Goal: Register for event/course: Sign up to attend an event or enroll in a course

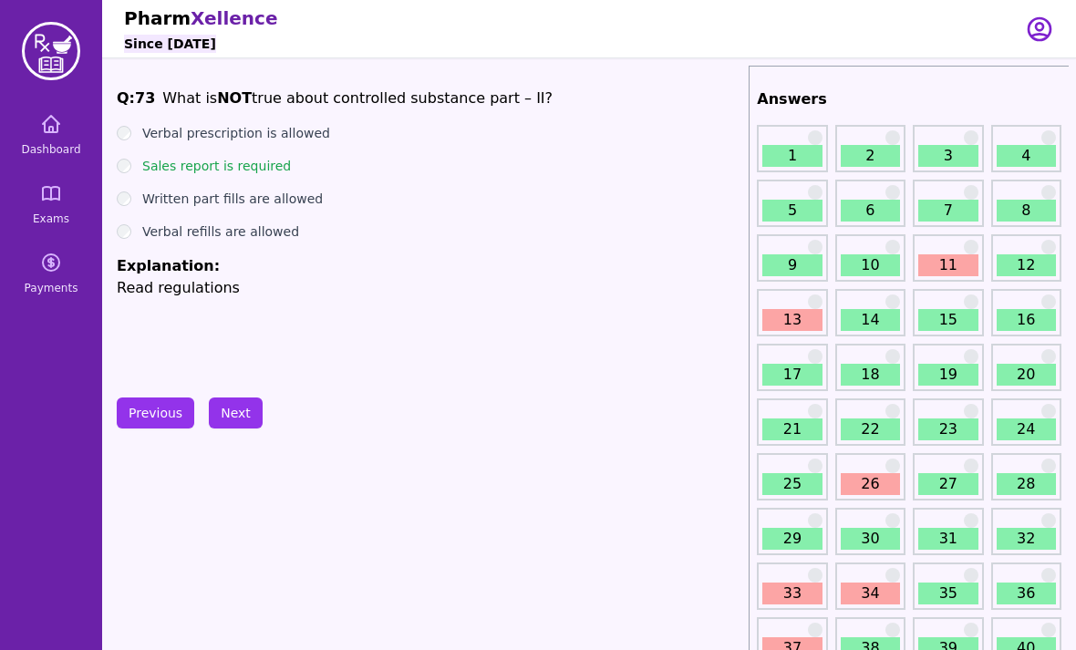
click at [41, 138] on link "Dashboard" at bounding box center [51, 135] width 88 height 66
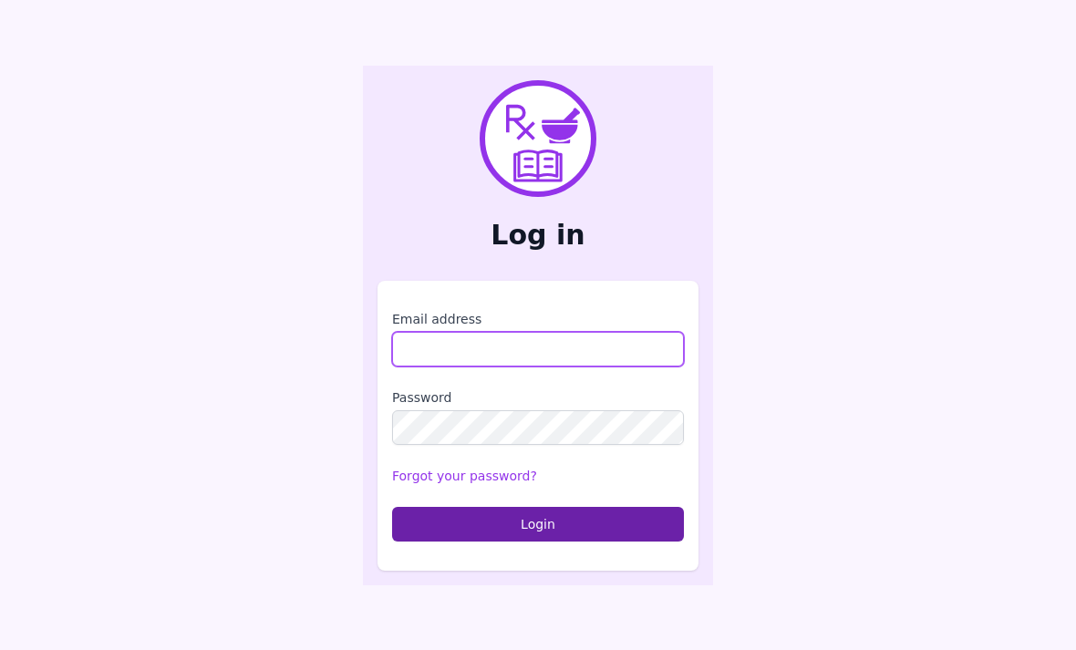
click at [405, 367] on input "Email address" at bounding box center [538, 349] width 292 height 35
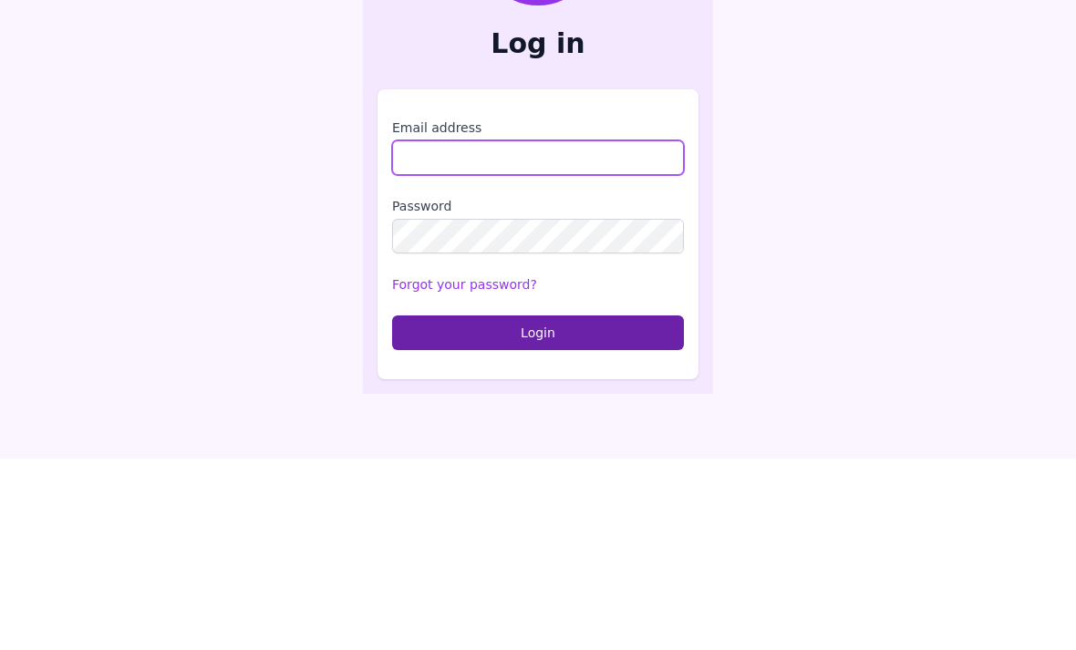
type input "**********"
click at [538, 507] on button "Login" at bounding box center [538, 524] width 292 height 35
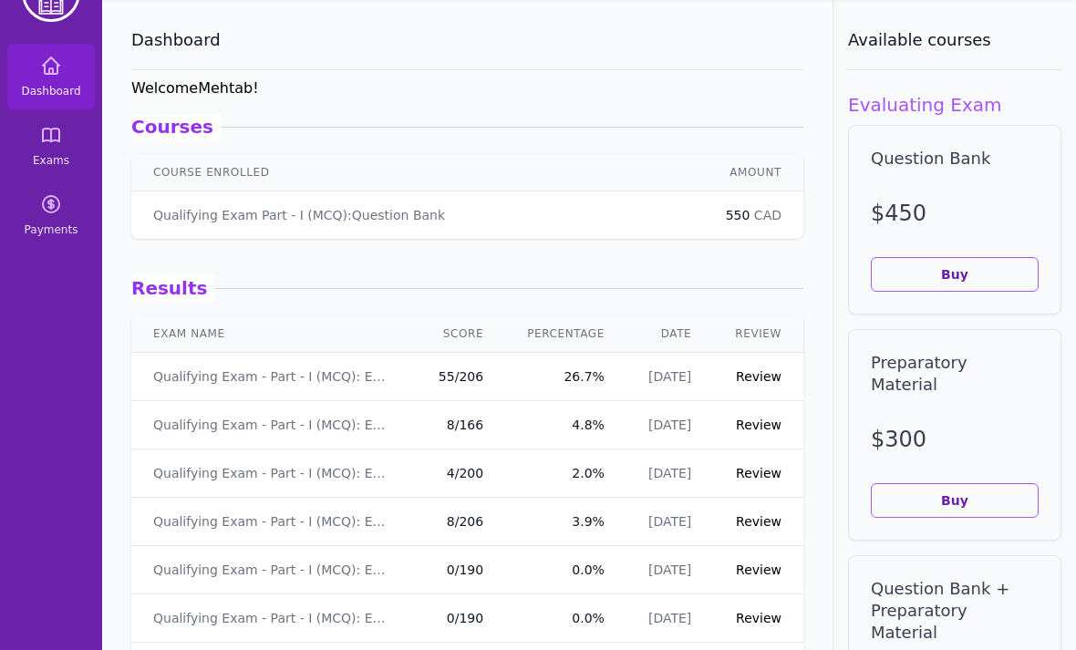
click at [61, 169] on link "Exams" at bounding box center [51, 146] width 88 height 66
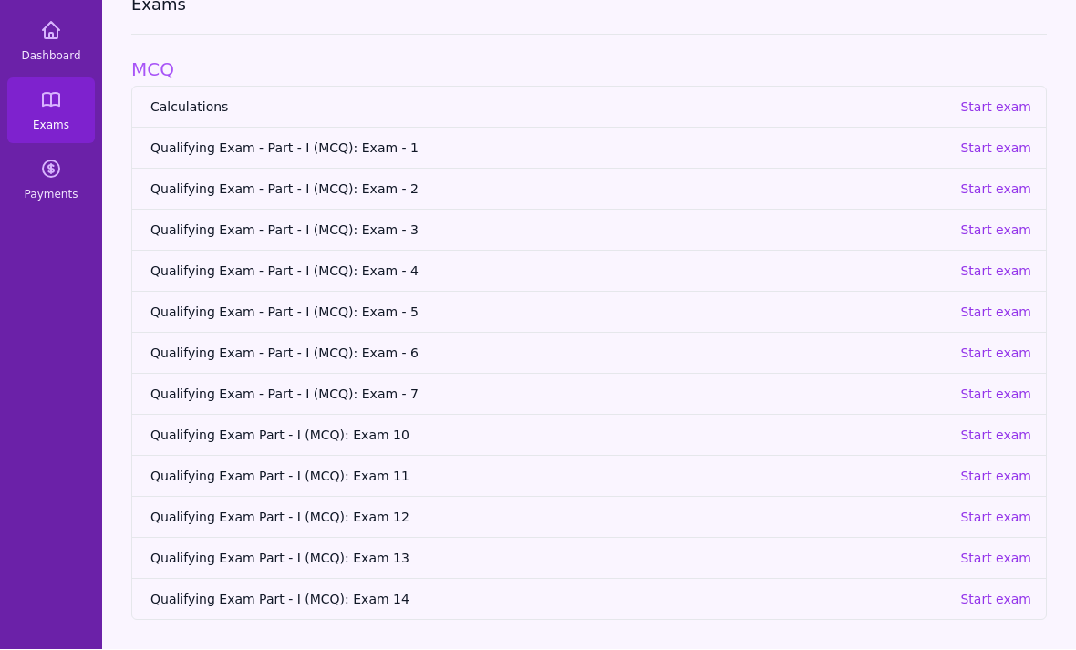
scroll to position [117, 0]
click at [1008, 263] on p "Start exam" at bounding box center [995, 272] width 71 height 18
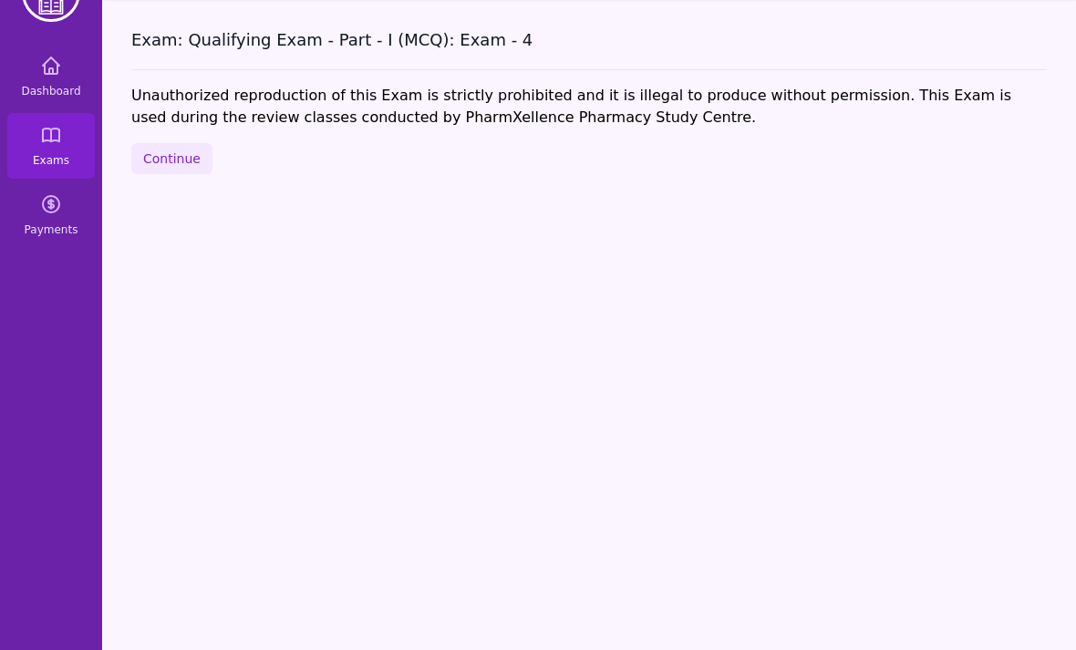
click at [163, 143] on button "Continue" at bounding box center [171, 158] width 81 height 31
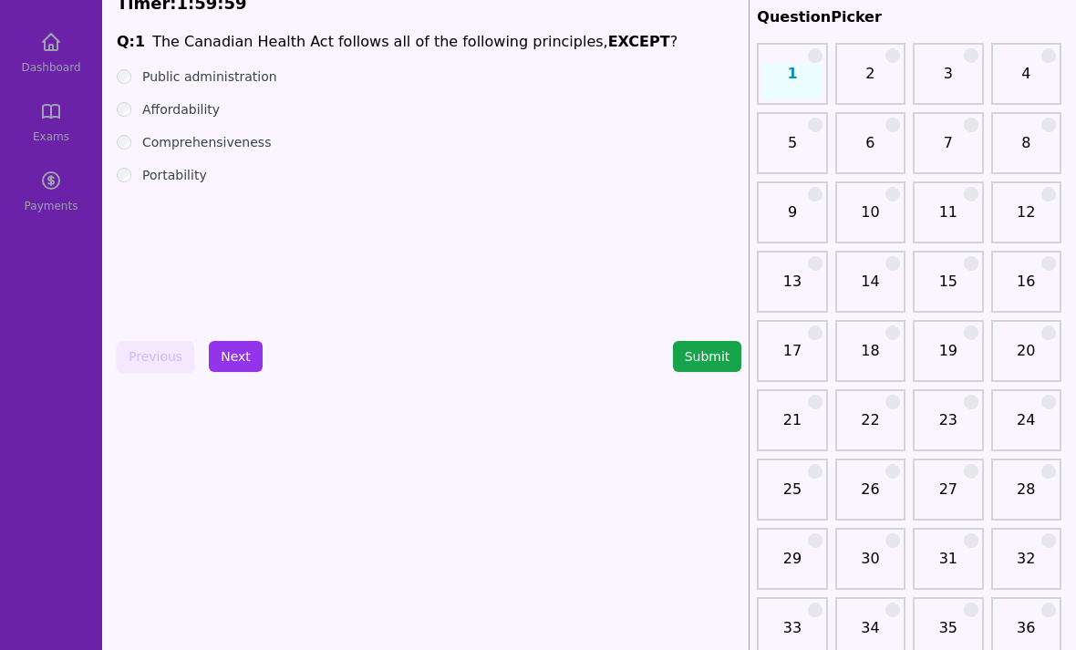
scroll to position [47, 0]
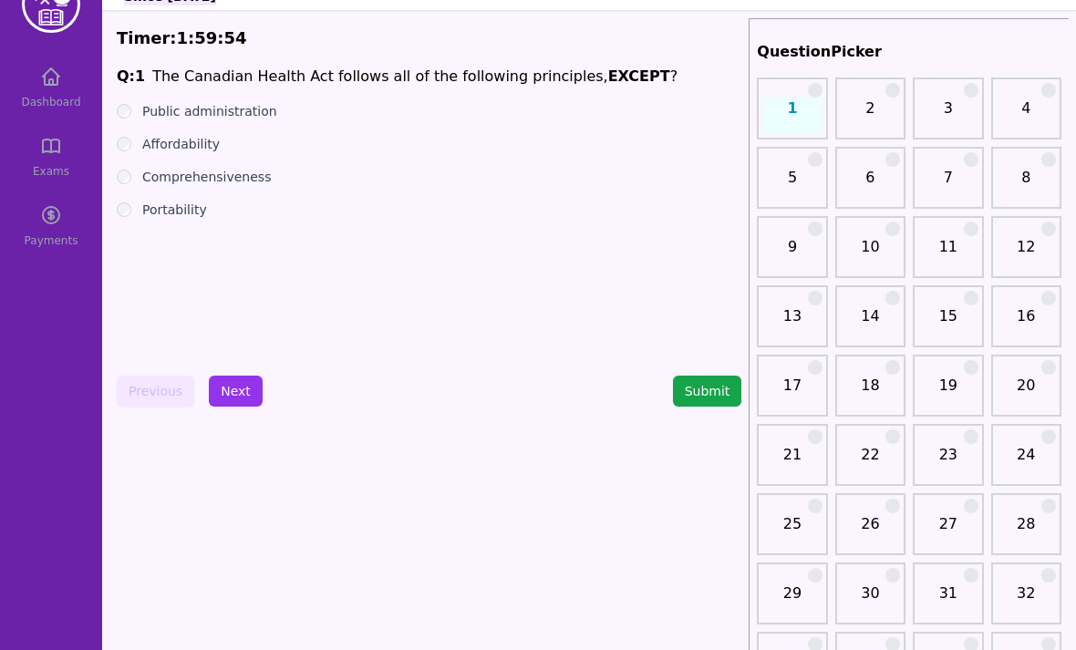
click at [202, 150] on label "Affordability" at bounding box center [181, 144] width 78 height 18
click at [233, 392] on button "Next" at bounding box center [236, 391] width 54 height 31
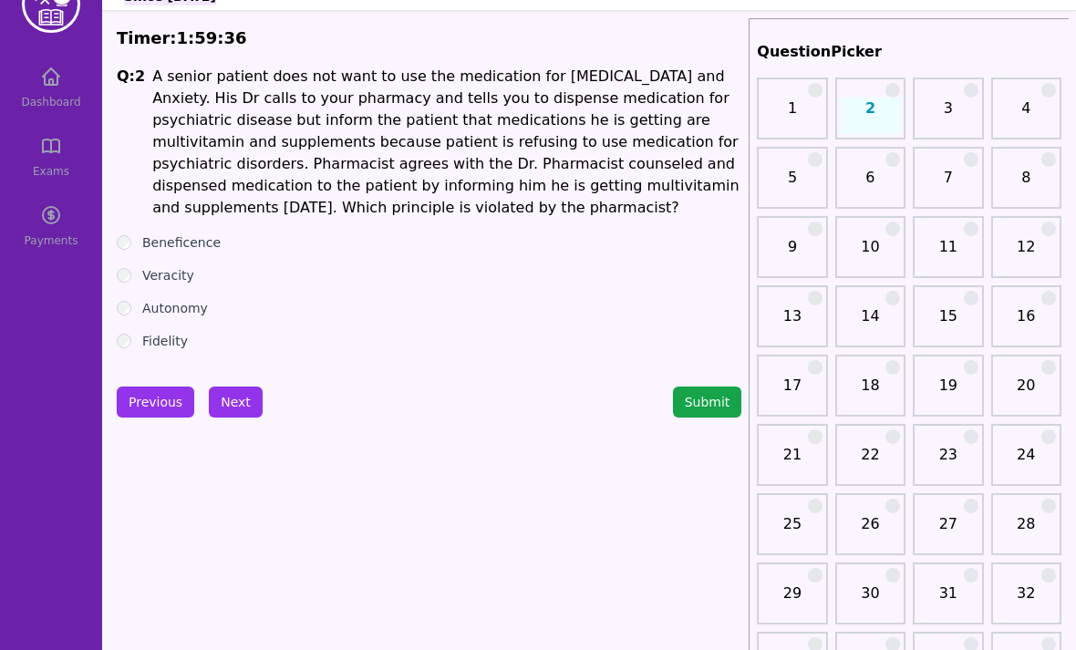
click at [181, 327] on ul "Beneficence Veracity Autonomy Fidelity" at bounding box center [429, 291] width 625 height 117
click at [188, 316] on label "Autonomy" at bounding box center [175, 308] width 66 height 18
click at [230, 410] on button "Next" at bounding box center [236, 402] width 54 height 31
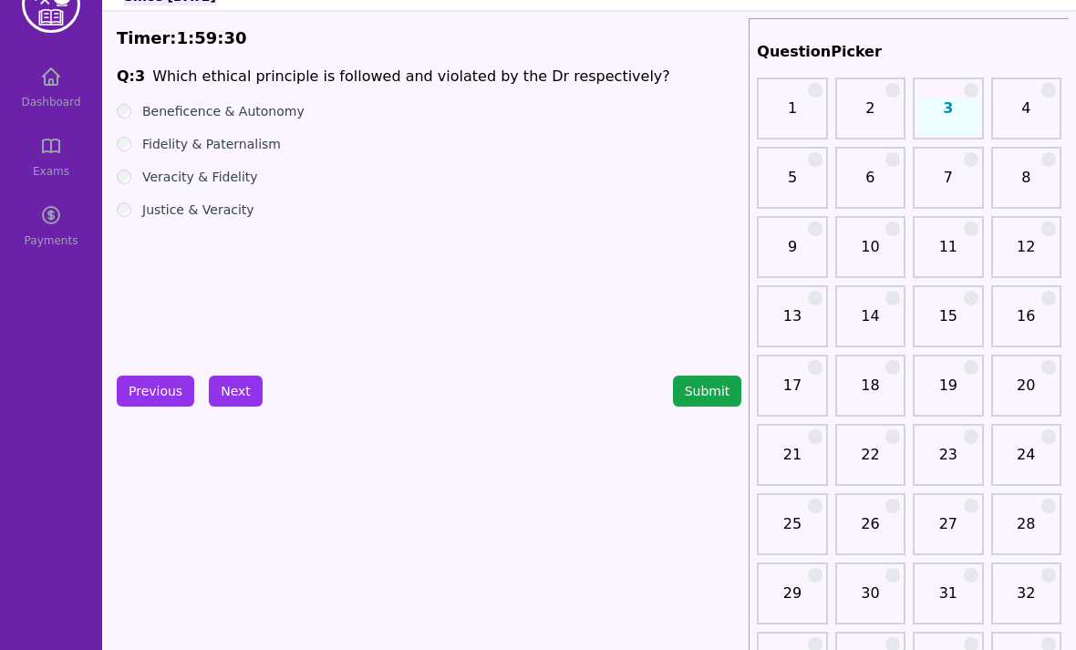
click at [235, 88] on div "Q: 3 Which ethical principle is followed and violated by the Dr respectively? B…" at bounding box center [429, 203] width 625 height 274
click at [235, 87] on p "Which ethical principle is followed and violated by the Dr respectively?" at bounding box center [411, 77] width 518 height 22
click at [243, 130] on ul "Beneficence & Autonomy Fidelity & Paternalism Veracity & Fidelity Justice & Ver…" at bounding box center [429, 160] width 625 height 117
click at [244, 119] on label "Beneficence & Autonomy" at bounding box center [223, 111] width 162 height 18
click at [242, 386] on button "Next" at bounding box center [236, 391] width 54 height 31
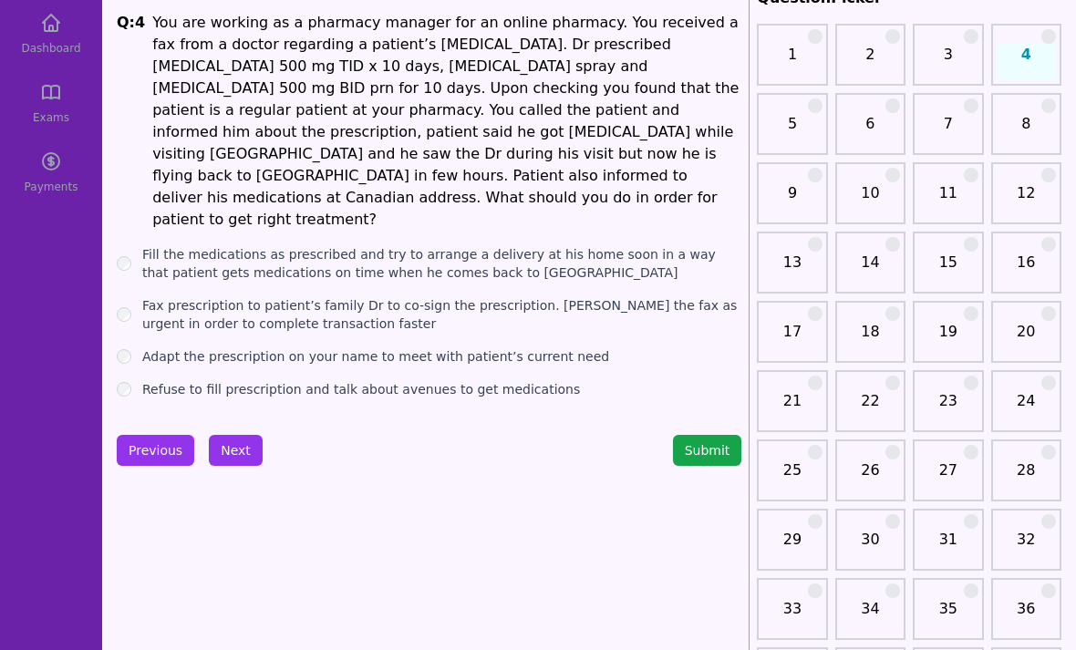
scroll to position [73, 0]
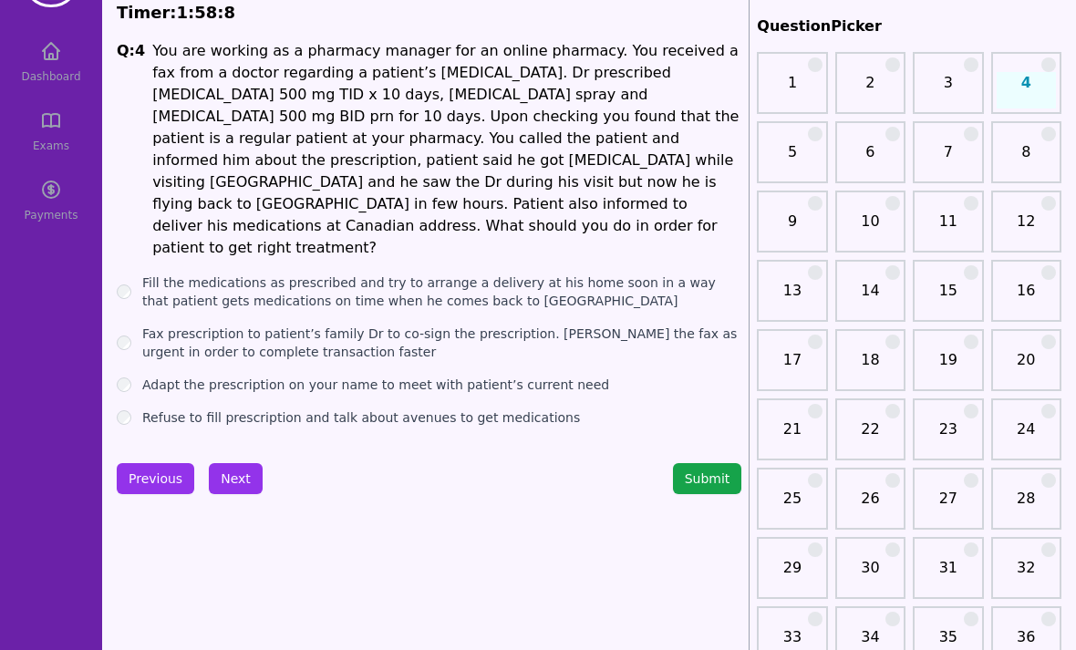
click at [478, 409] on label "Refuse to fill prescription and talk about avenues to get medications" at bounding box center [361, 418] width 438 height 18
click at [220, 463] on button "Next" at bounding box center [236, 478] width 54 height 31
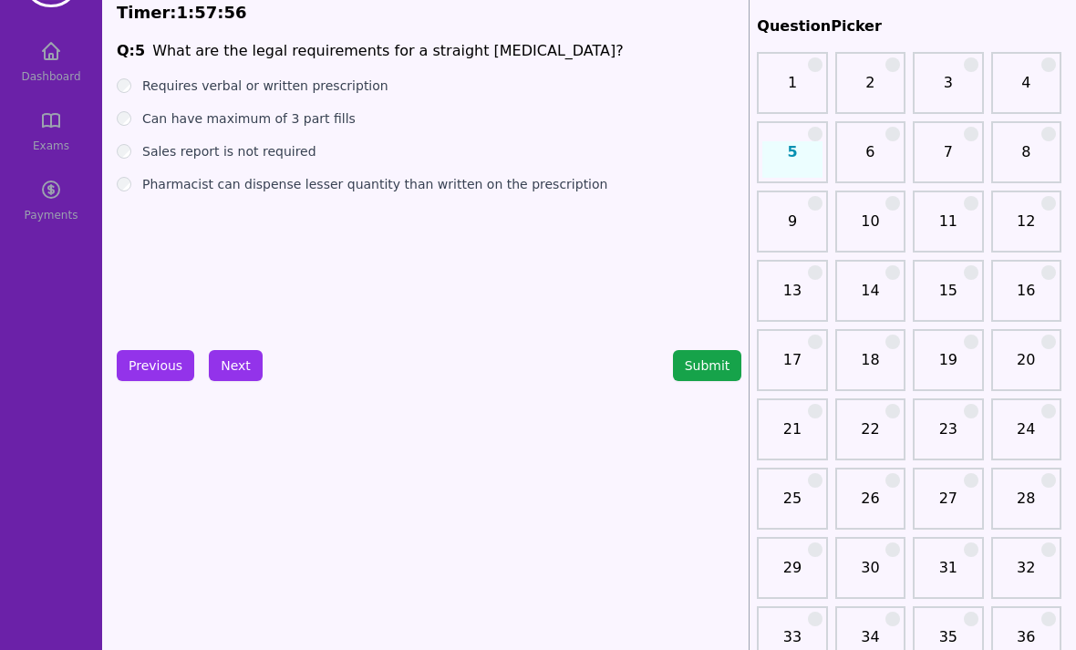
click at [347, 79] on label "Requires verbal or written prescription" at bounding box center [265, 86] width 246 height 18
click at [319, 122] on label "Can have maximum of 3 part fills" at bounding box center [248, 118] width 213 height 18
click at [289, 148] on label "Sales report is not required" at bounding box center [229, 151] width 174 height 18
click at [353, 192] on label "Pharmacist can dispense lesser quantity than written on the prescription" at bounding box center [374, 184] width 465 height 18
click at [236, 368] on button "Next" at bounding box center [236, 365] width 54 height 31
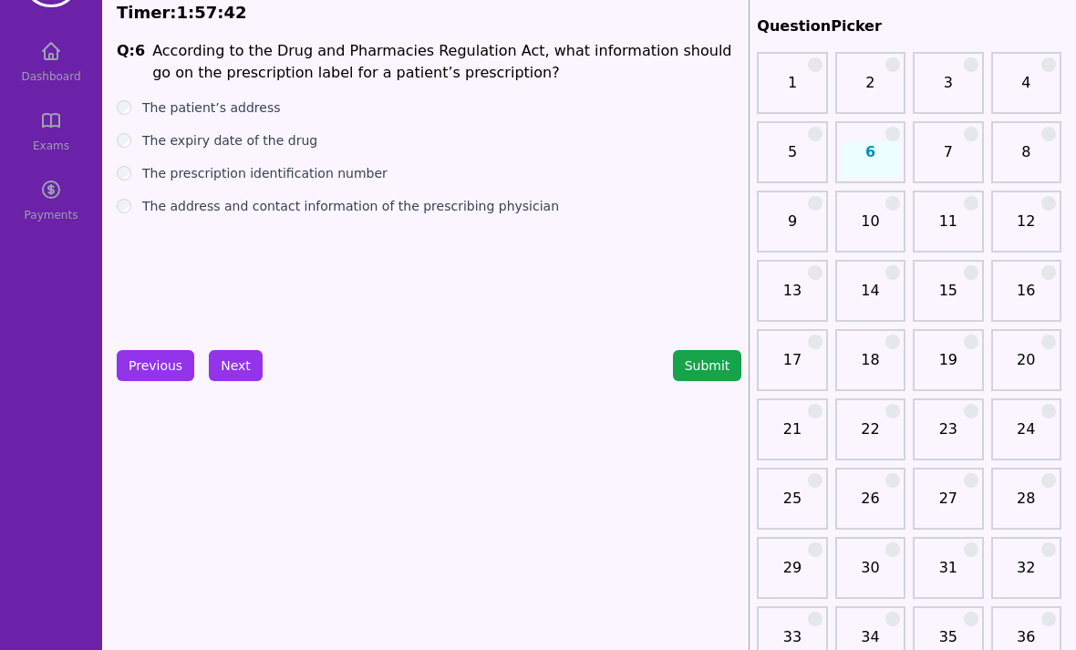
click at [354, 174] on label "The prescription identification number" at bounding box center [264, 173] width 245 height 18
click at [237, 372] on button "Next" at bounding box center [236, 365] width 54 height 31
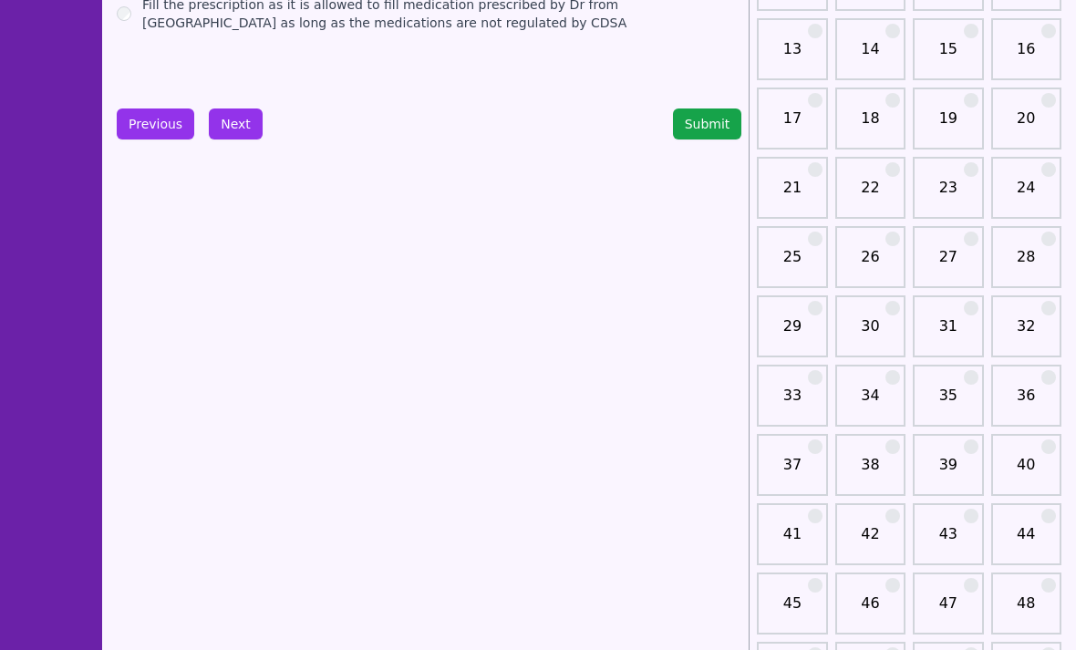
scroll to position [315, 0]
click at [963, 455] on link "39" at bounding box center [947, 472] width 59 height 36
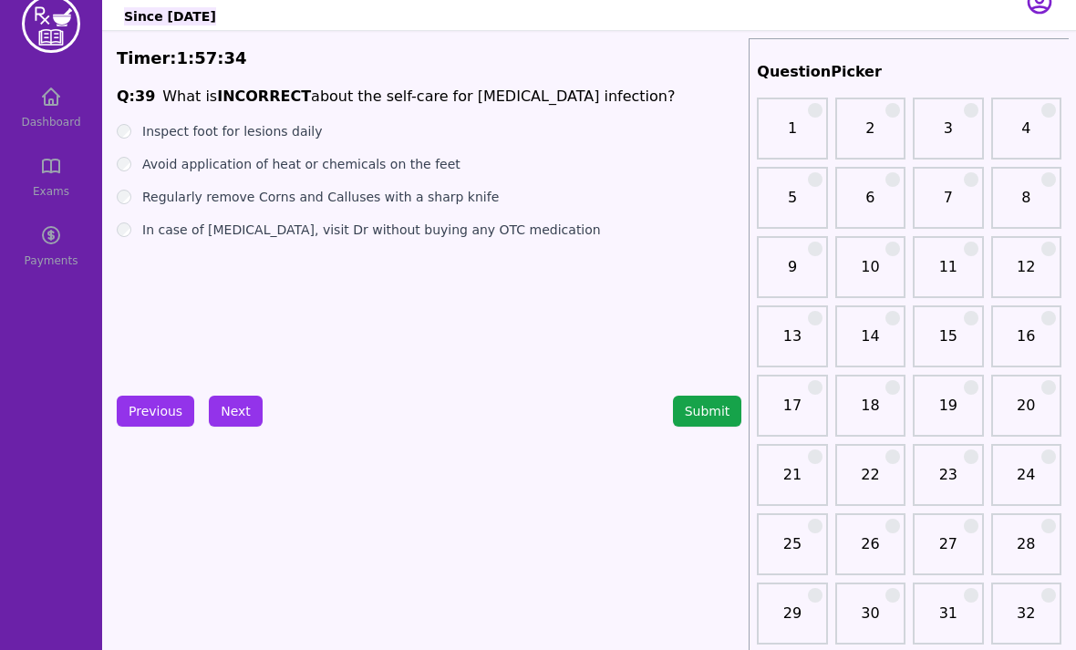
scroll to position [31, 0]
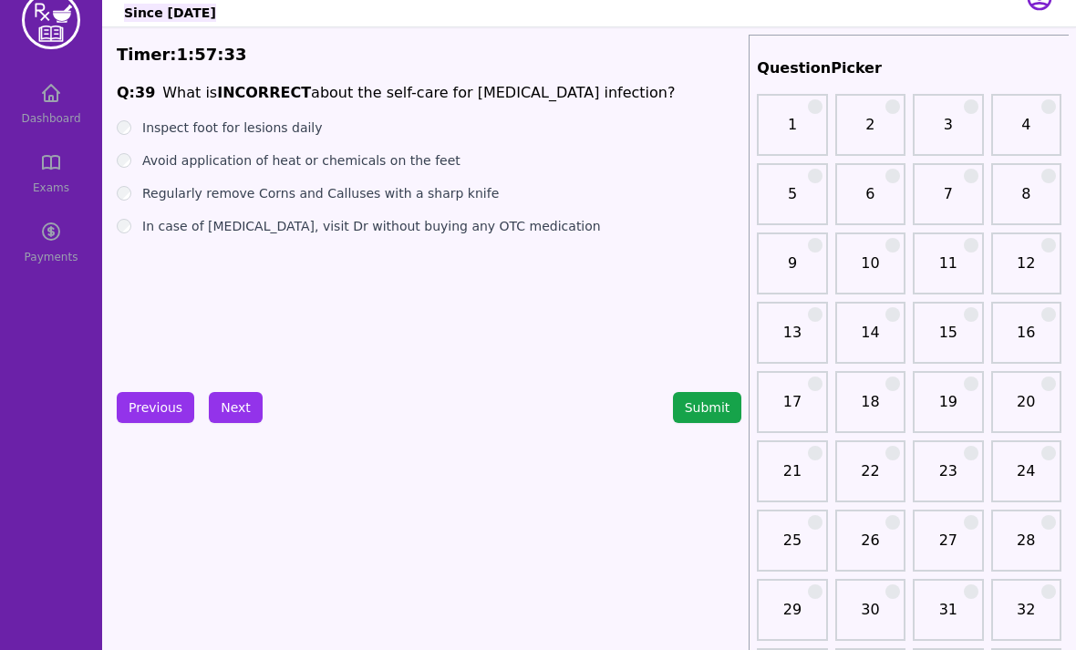
click at [944, 196] on link "7" at bounding box center [947, 201] width 59 height 36
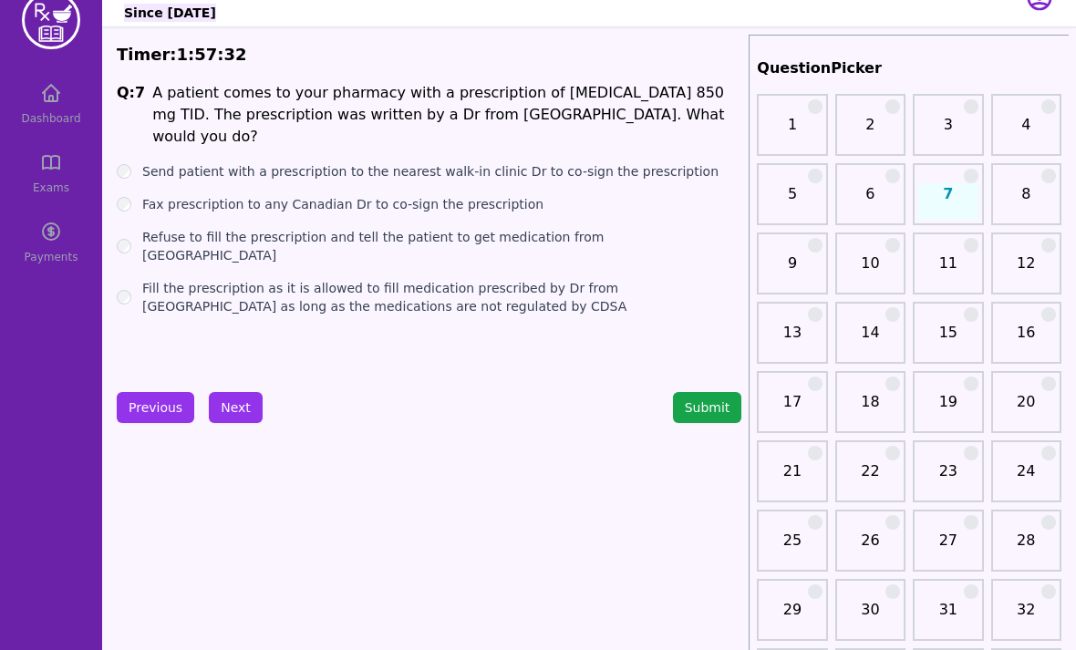
click at [855, 212] on link "6" at bounding box center [870, 201] width 59 height 36
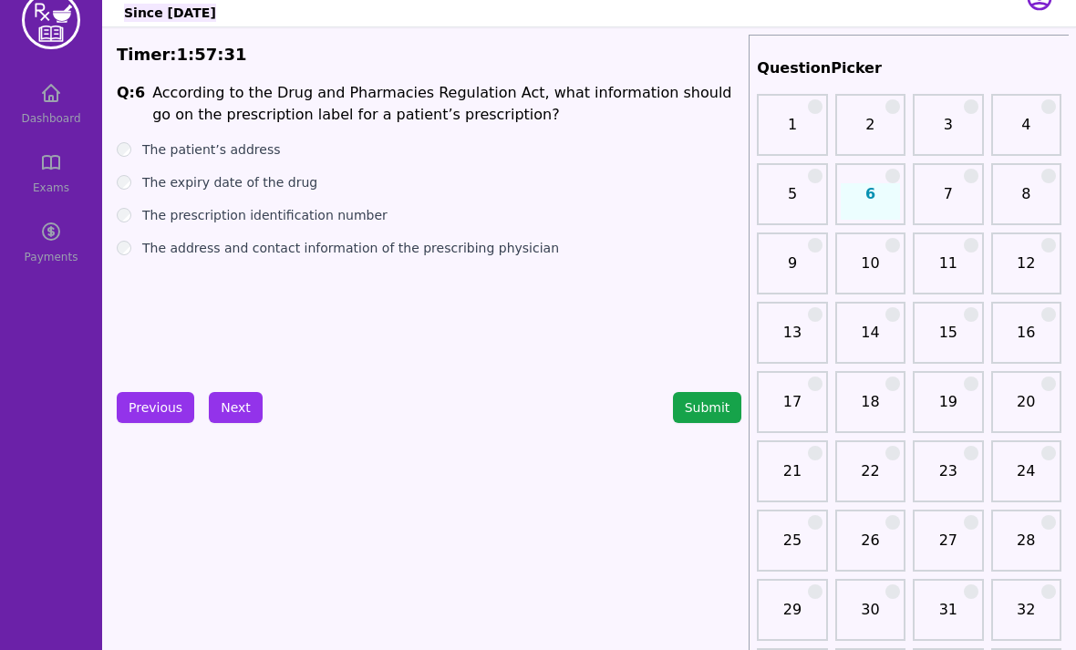
click at [935, 203] on link "7" at bounding box center [947, 201] width 59 height 36
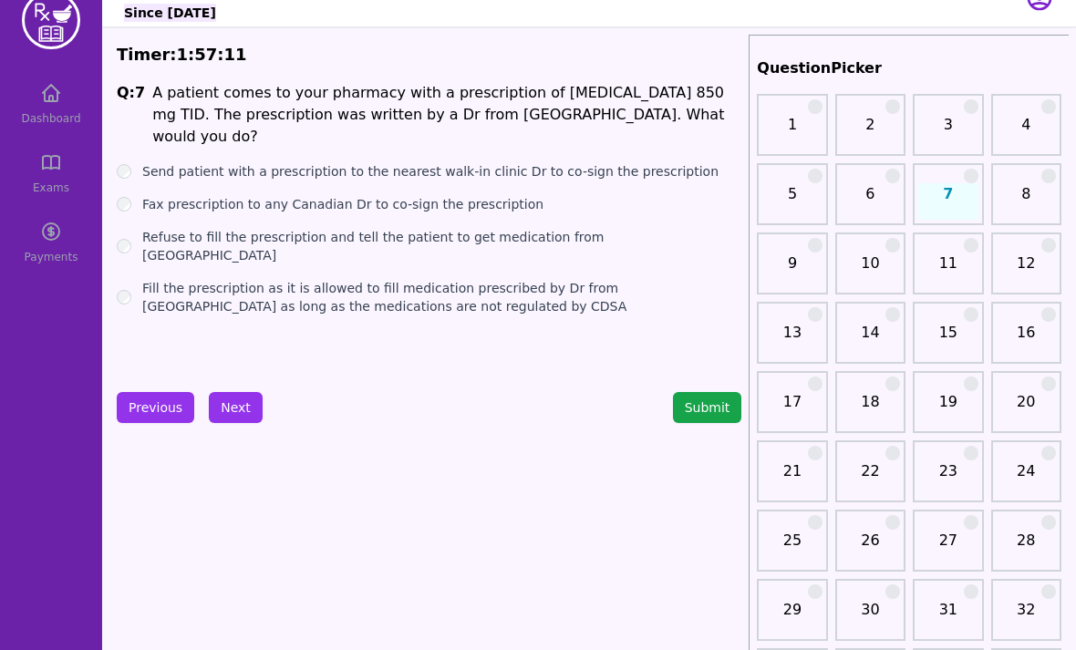
click at [427, 162] on label "Send patient with a prescription to the nearest walk-in clinic Dr to co-sign th…" at bounding box center [430, 171] width 576 height 18
click at [224, 419] on button "Next" at bounding box center [236, 407] width 54 height 31
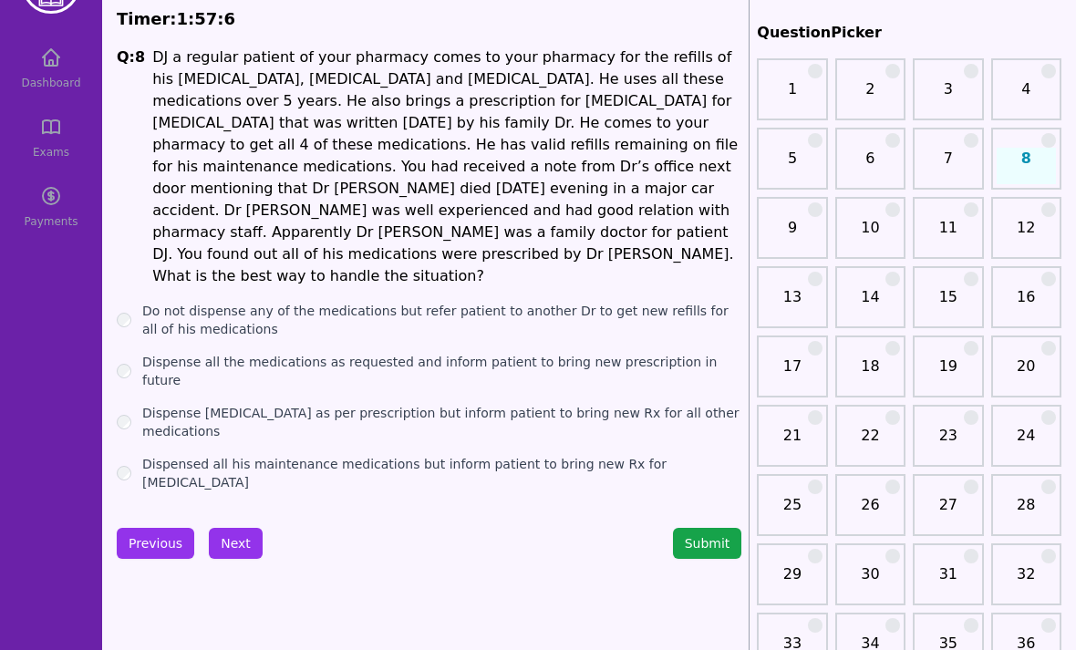
scroll to position [67, 0]
click at [721, 404] on label "Dispense [MEDICAL_DATA] as per prescription but inform patient to bring new Rx …" at bounding box center [441, 422] width 599 height 36
click at [652, 455] on label "Dispensed all his maintenance medications but inform patient to bring new Rx fo…" at bounding box center [441, 473] width 599 height 36
click at [601, 353] on label "Dispense all the medications as requested and inform patient to bring new presc…" at bounding box center [441, 371] width 599 height 36
click at [223, 528] on button "Next" at bounding box center [236, 543] width 54 height 31
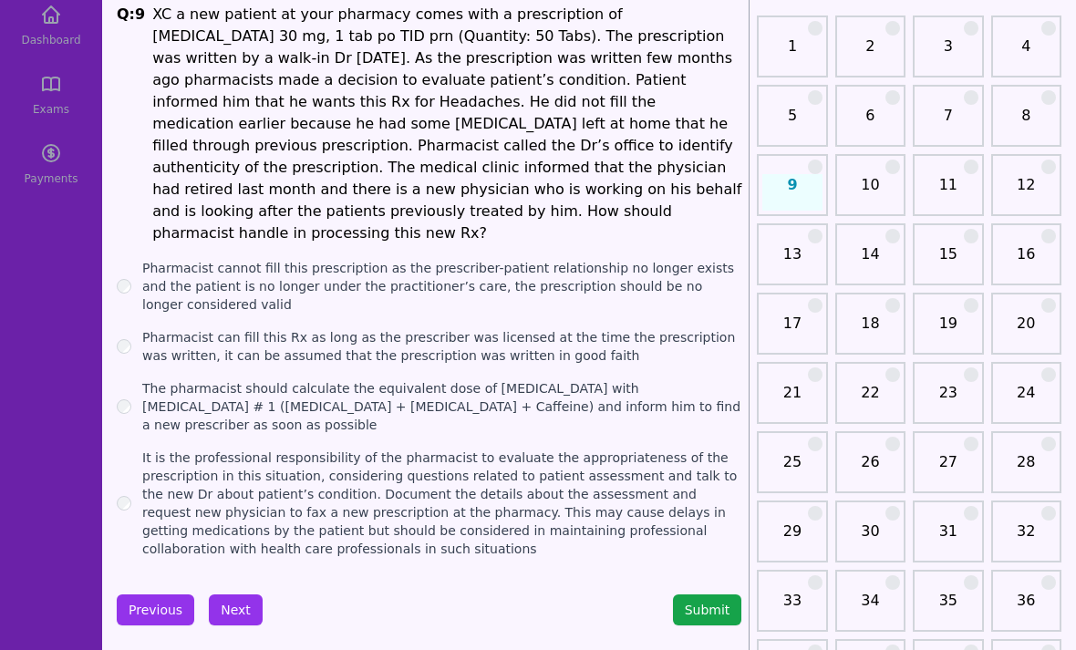
scroll to position [115, 0]
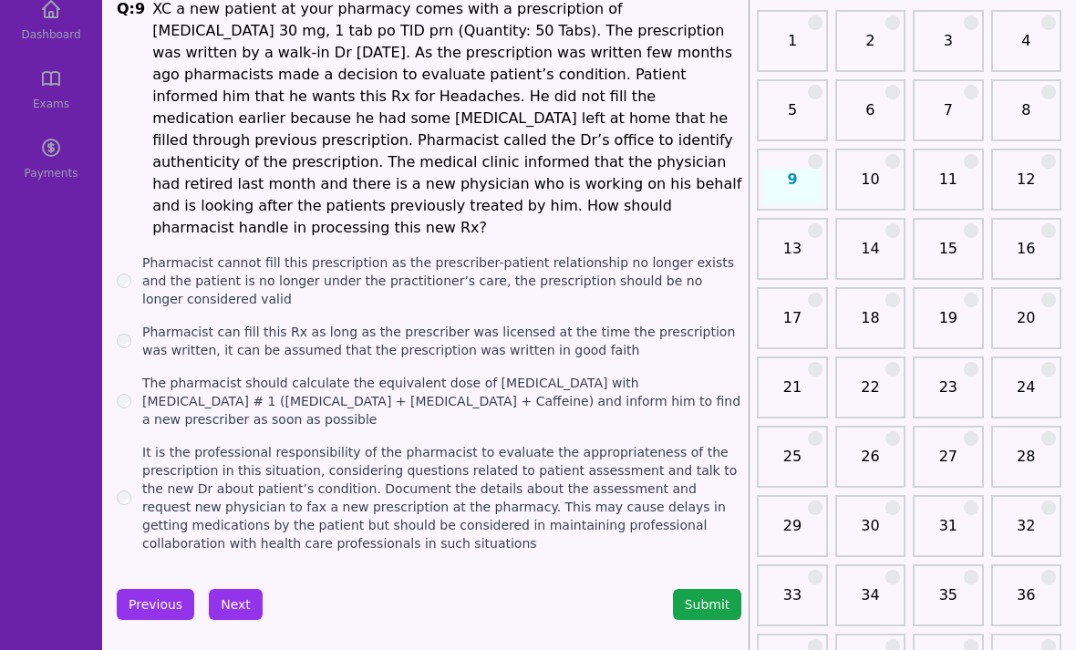
click at [511, 323] on label "Pharmacist can fill this Rx as long as the prescriber was licensed at the time …" at bounding box center [441, 341] width 599 height 36
click at [234, 589] on button "Next" at bounding box center [236, 604] width 54 height 31
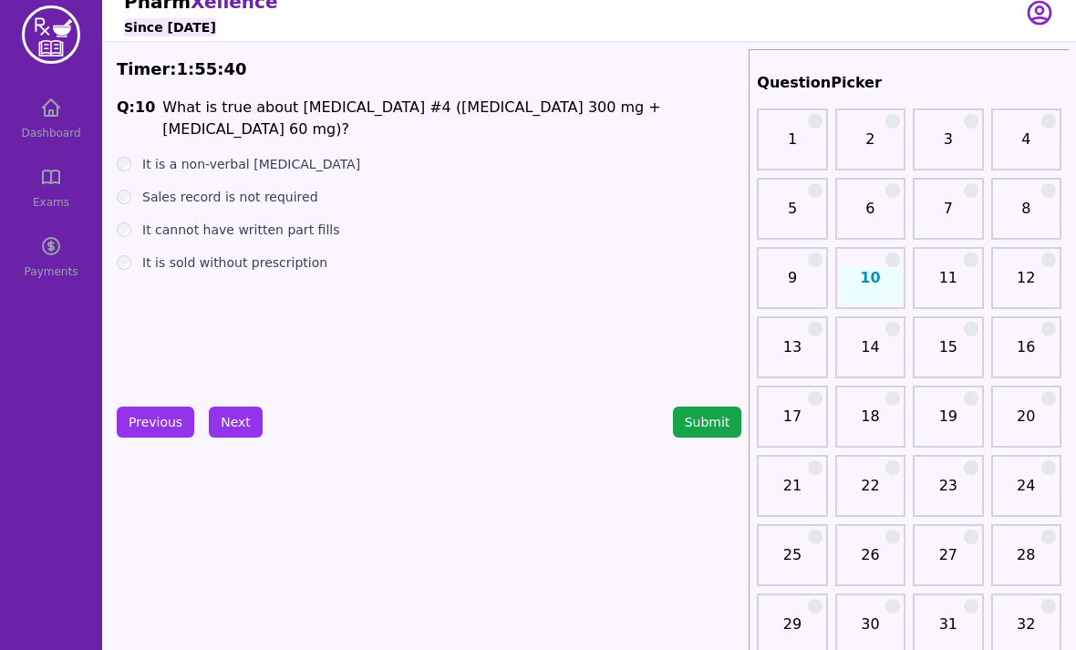
scroll to position [16, 0]
click at [266, 155] on label "It is a non-verbal [MEDICAL_DATA]" at bounding box center [251, 164] width 218 height 18
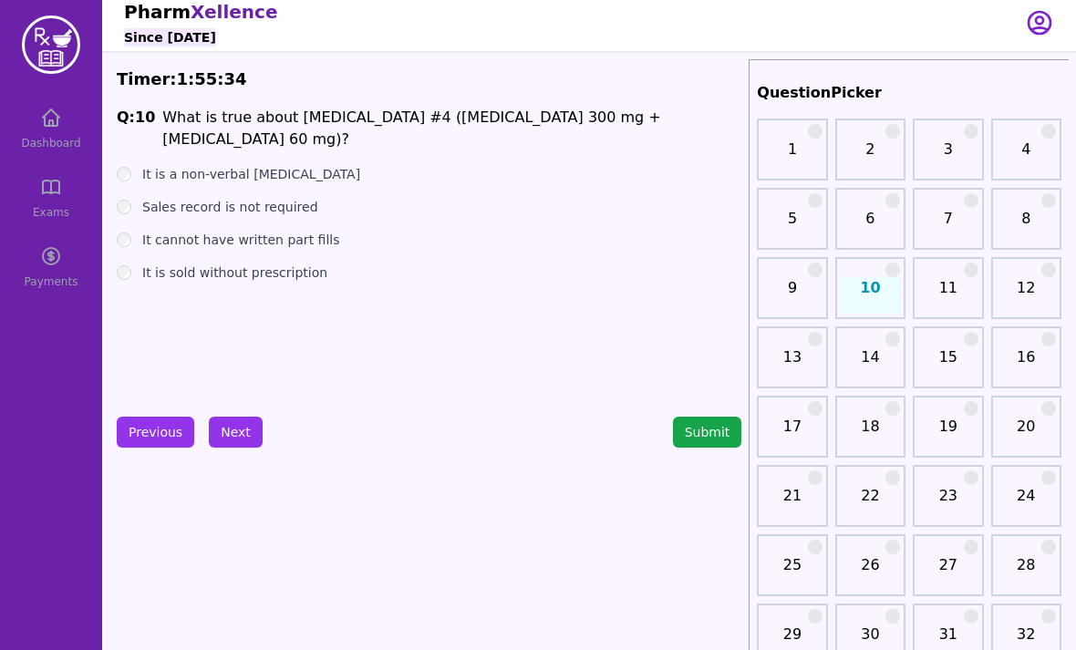
scroll to position [7, 0]
click at [240, 197] on label "Sales record is not required" at bounding box center [230, 206] width 176 height 18
click at [254, 230] on label "It cannot have written part fills" at bounding box center [240, 239] width 197 height 18
click at [264, 263] on label "It is sold without prescription" at bounding box center [234, 272] width 185 height 18
click at [260, 263] on label "It is sold without prescription" at bounding box center [234, 272] width 185 height 18
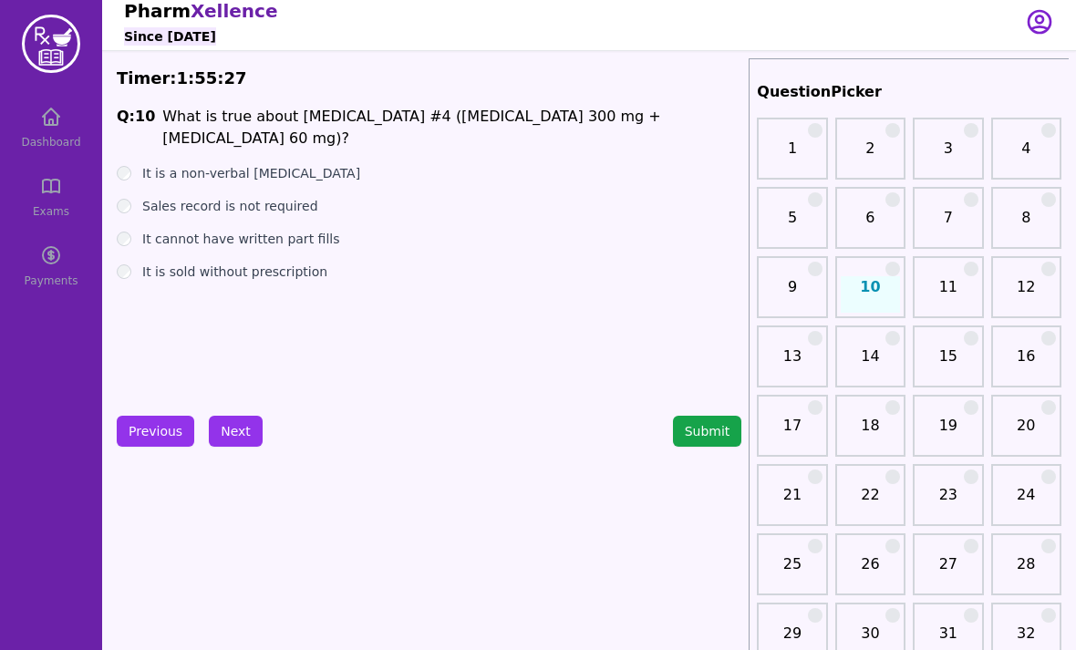
click at [254, 230] on label "It cannot have written part fills" at bounding box center [240, 239] width 197 height 18
click at [249, 164] on label "It is a non-verbal [MEDICAL_DATA]" at bounding box center [251, 173] width 218 height 18
click at [223, 433] on button "Next" at bounding box center [236, 431] width 54 height 31
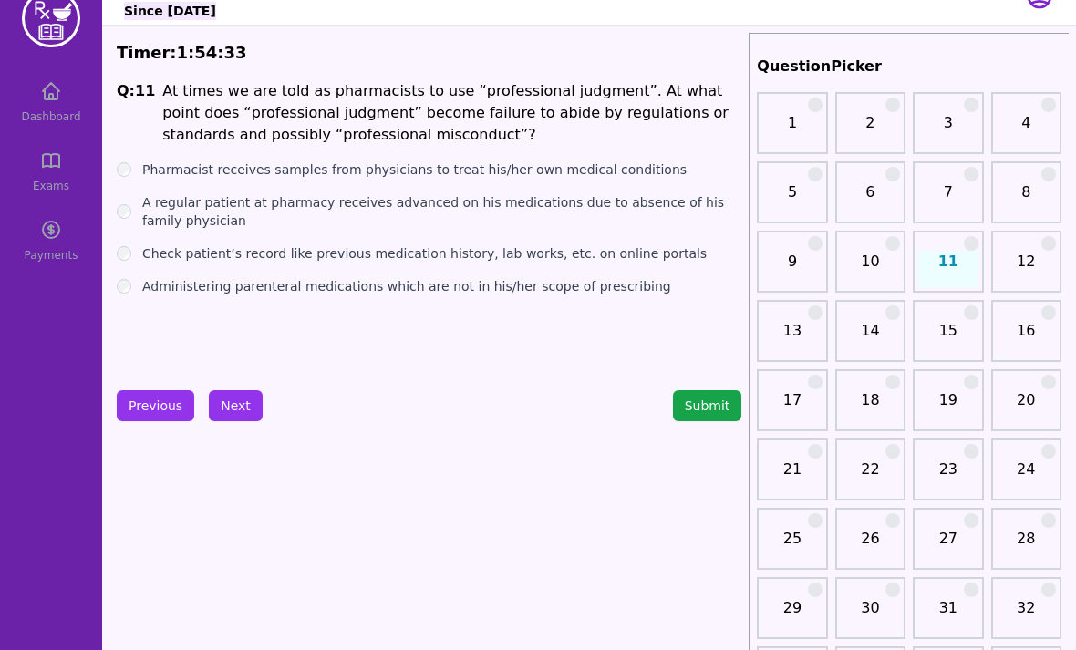
scroll to position [31, 0]
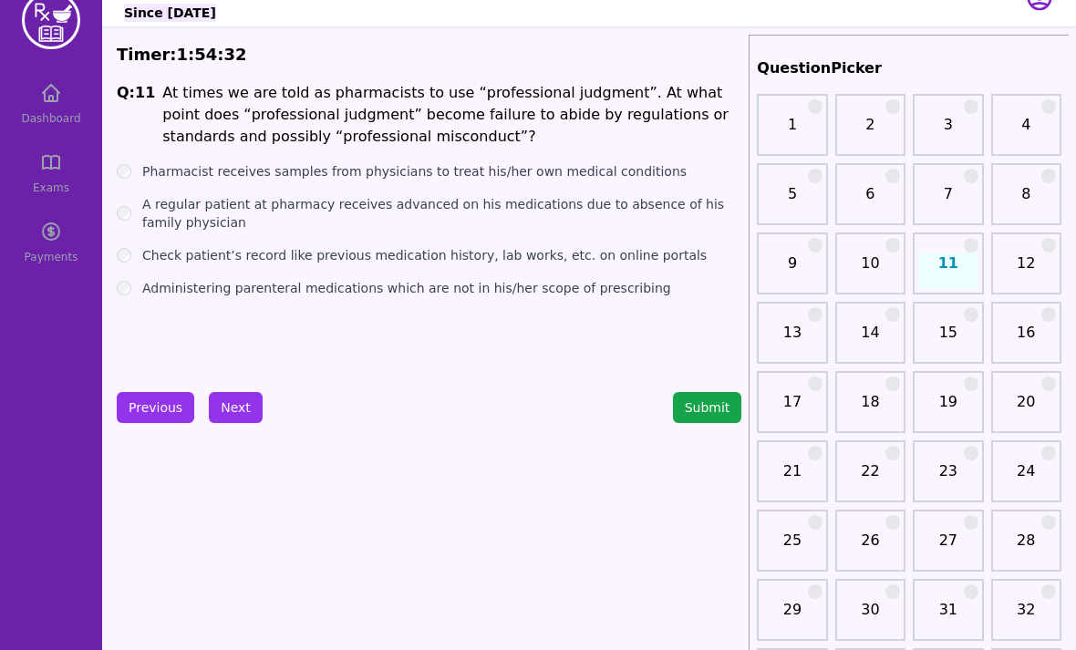
click at [695, 195] on label "A regular patient at pharmacy receives advanced on his medications due to absen…" at bounding box center [441, 213] width 599 height 36
click at [245, 412] on button "Next" at bounding box center [236, 407] width 54 height 31
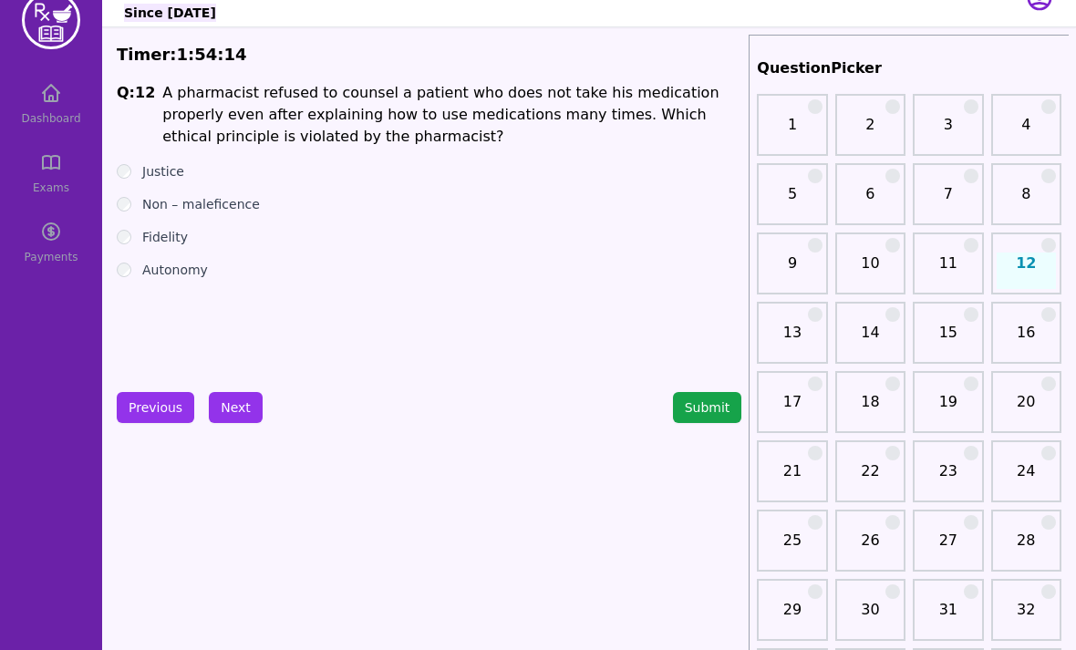
click at [197, 200] on label "Non – maleficence" at bounding box center [201, 204] width 118 height 18
click at [235, 400] on button "Next" at bounding box center [236, 407] width 54 height 31
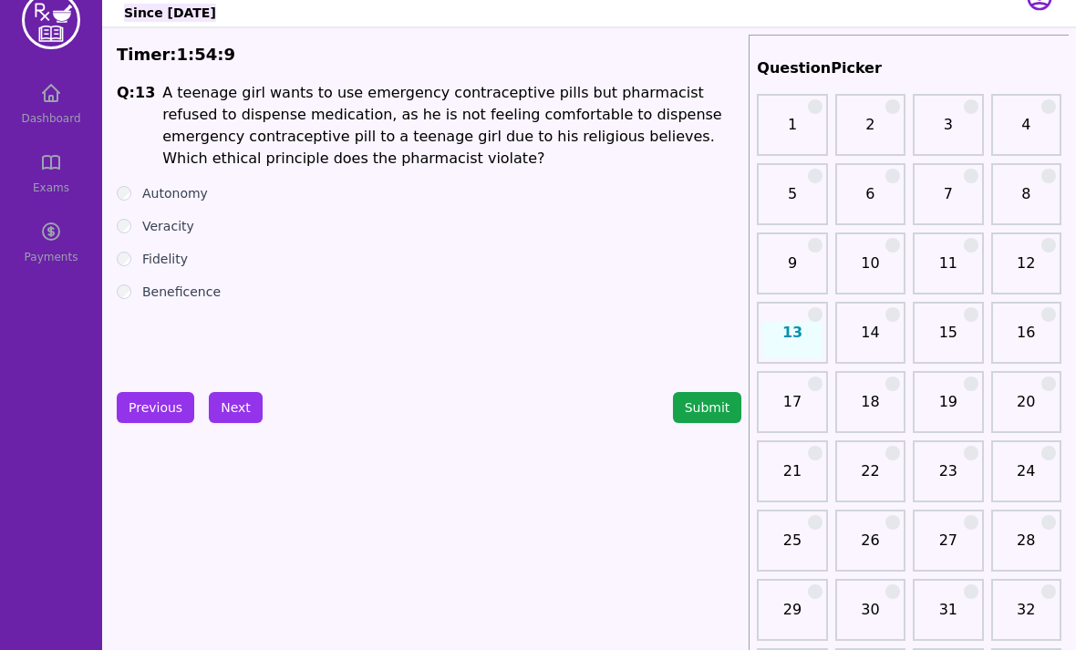
click at [235, 399] on button "Next" at bounding box center [236, 407] width 54 height 31
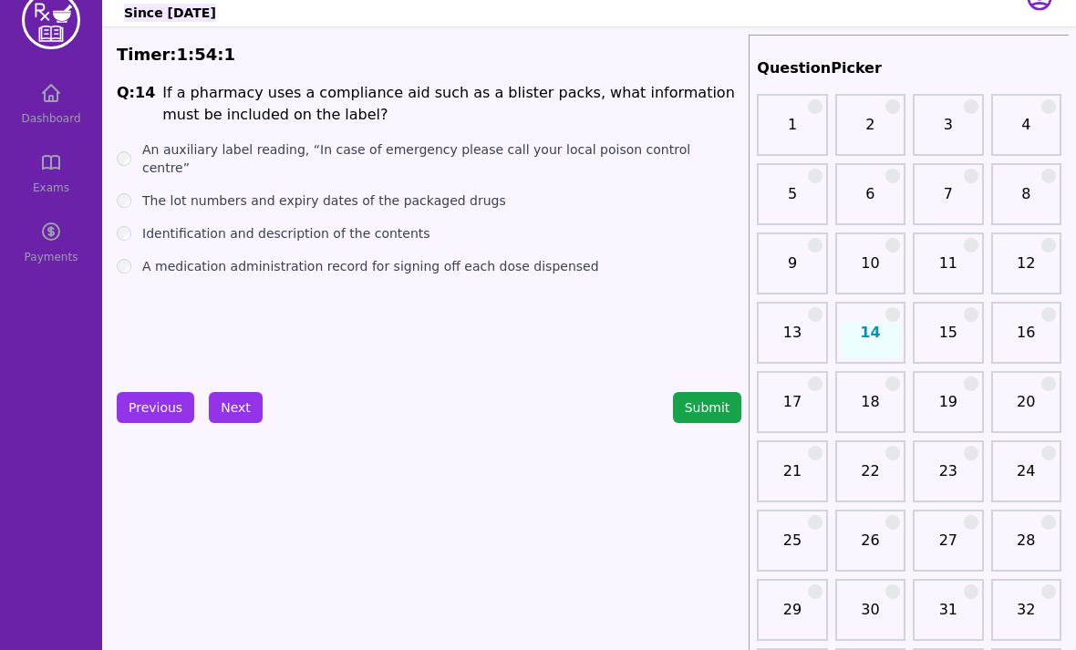
click at [671, 131] on div "Q: 14 If a pharmacy uses a compliance aid such as a blister packs, what informa…" at bounding box center [429, 219] width 625 height 274
click at [662, 146] on label "An auxiliary label reading, “In case of emergency please call your local poison…" at bounding box center [441, 158] width 599 height 36
click at [363, 224] on label "Identification and description of the contents" at bounding box center [286, 233] width 288 height 18
click at [221, 420] on button "Next" at bounding box center [236, 407] width 54 height 31
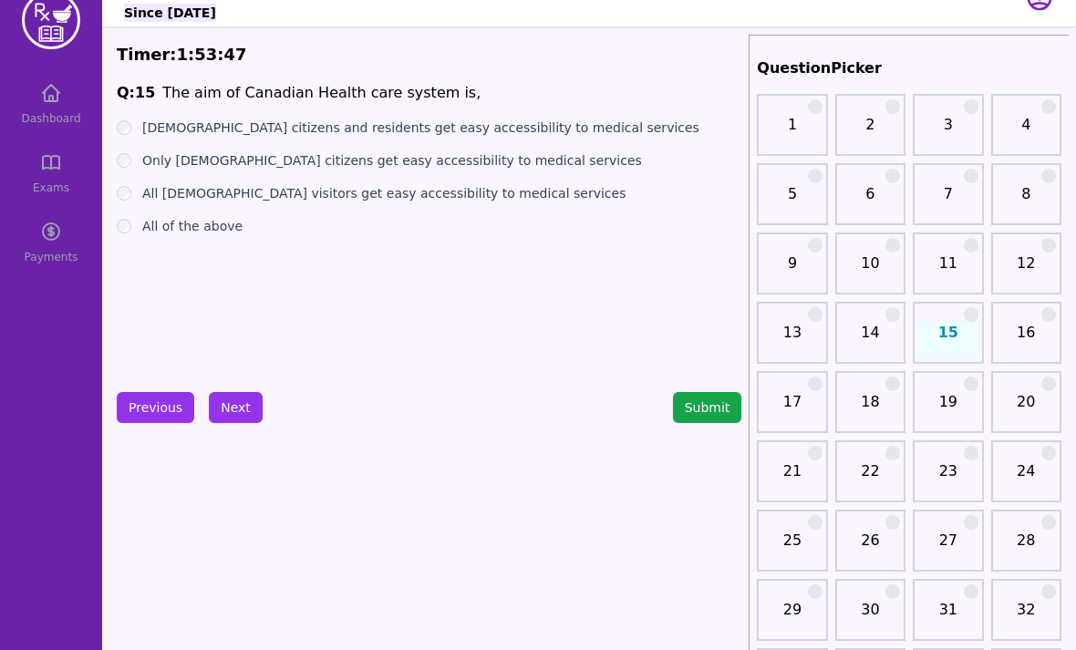
click at [280, 128] on label "[DEMOGRAPHIC_DATA] citizens and residents get easy accessibility to medical ser…" at bounding box center [420, 128] width 557 height 18
click at [223, 414] on button "Next" at bounding box center [236, 407] width 54 height 31
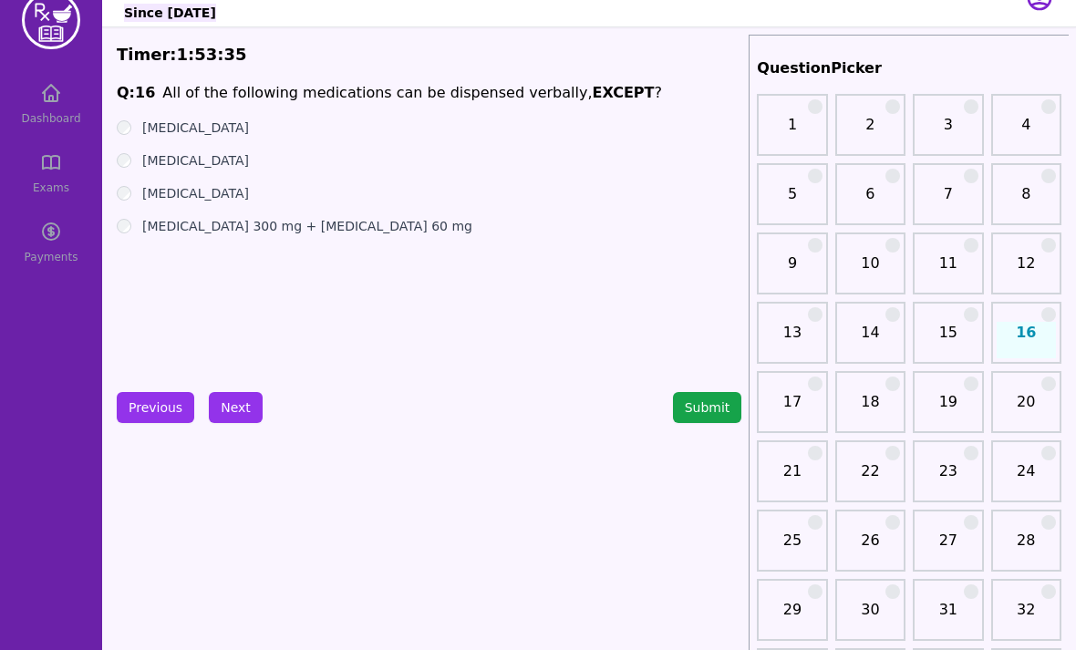
click at [345, 227] on label "[MEDICAL_DATA] 300 mg + [MEDICAL_DATA] 60 mg" at bounding box center [307, 226] width 330 height 18
click at [227, 411] on button "Next" at bounding box center [236, 407] width 54 height 31
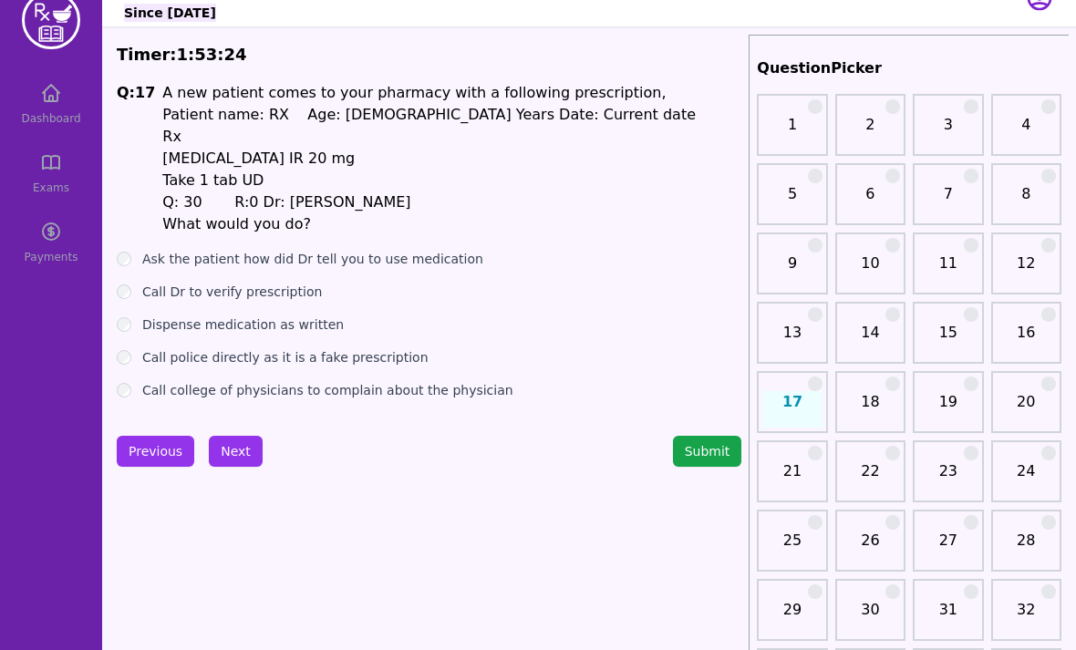
click at [717, 450] on button "Submit" at bounding box center [707, 451] width 69 height 31
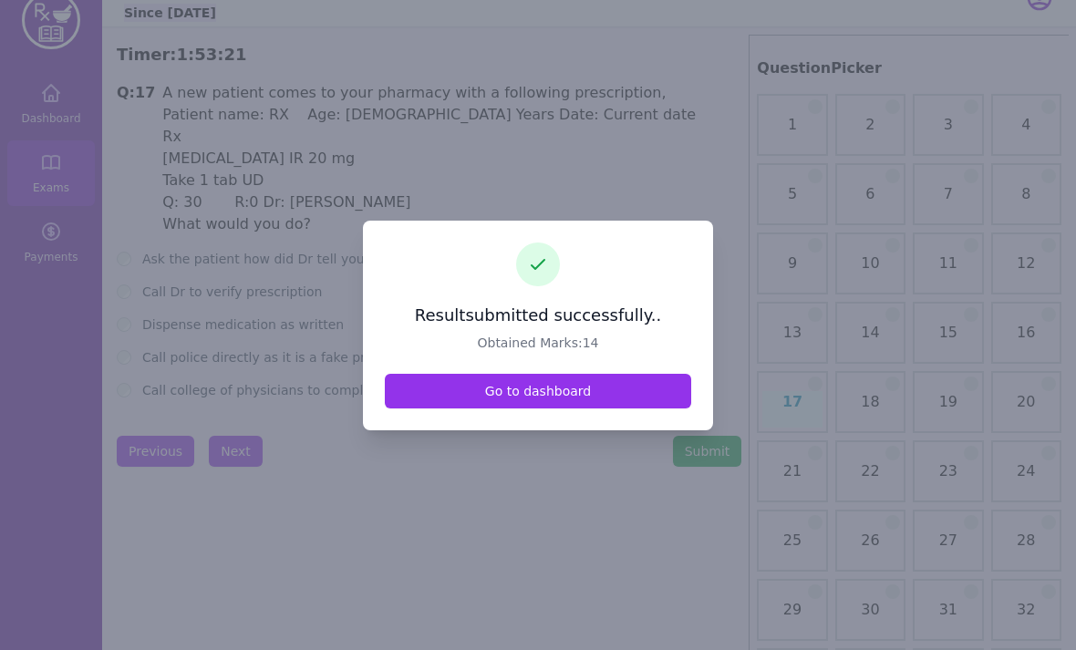
click at [575, 409] on link "Go to dashboard" at bounding box center [538, 391] width 306 height 35
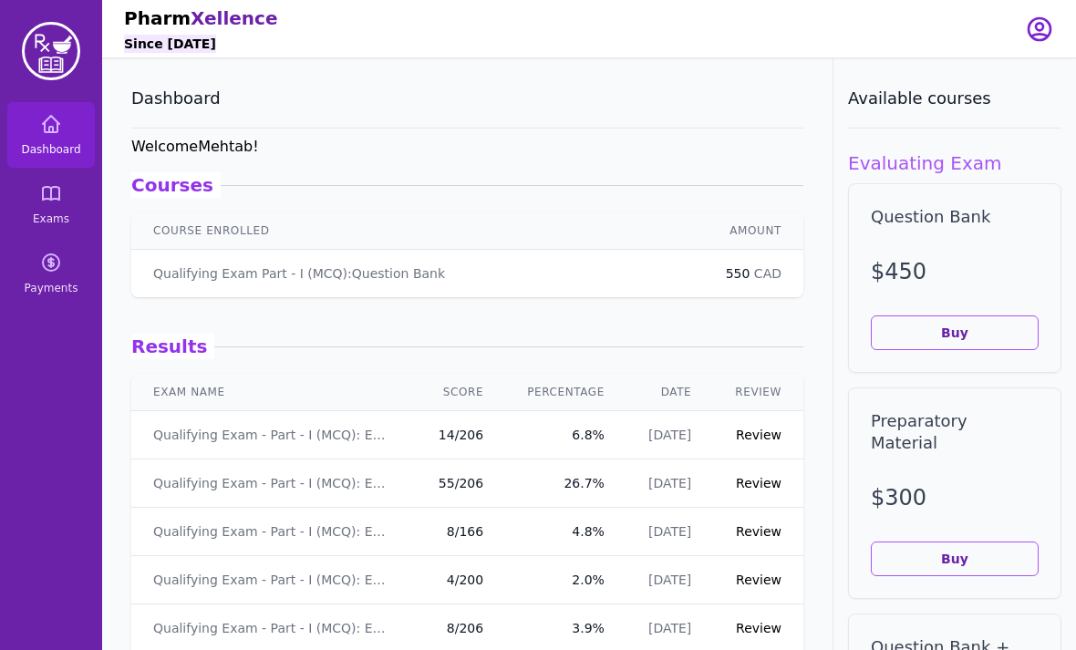
click at [757, 434] on link "Review" at bounding box center [759, 435] width 46 height 15
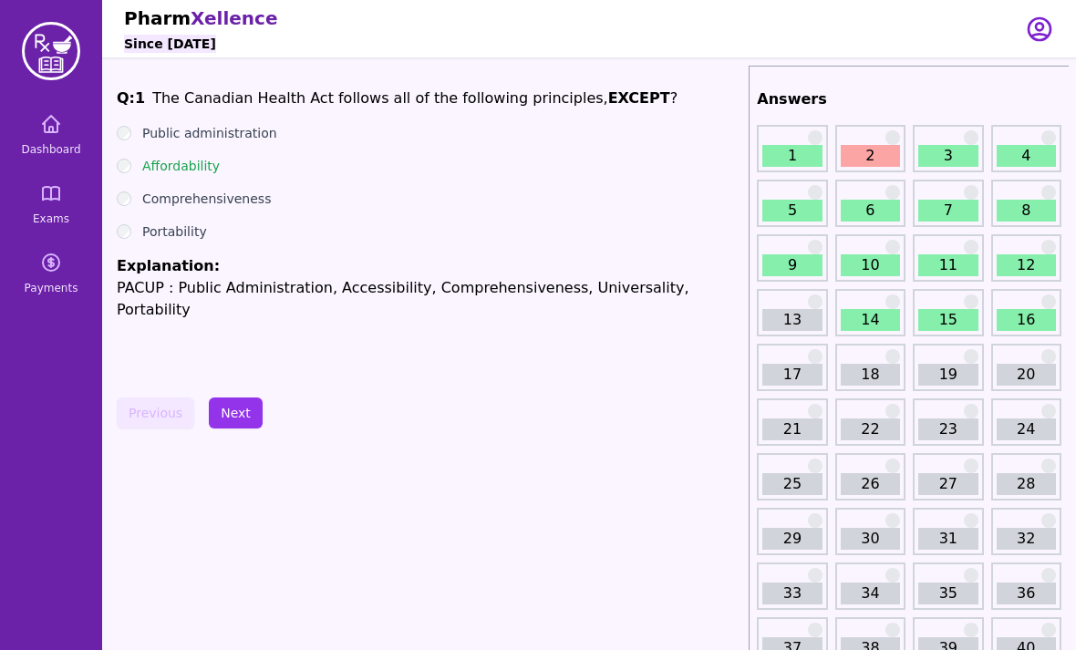
click at [874, 157] on link "2" at bounding box center [870, 156] width 59 height 22
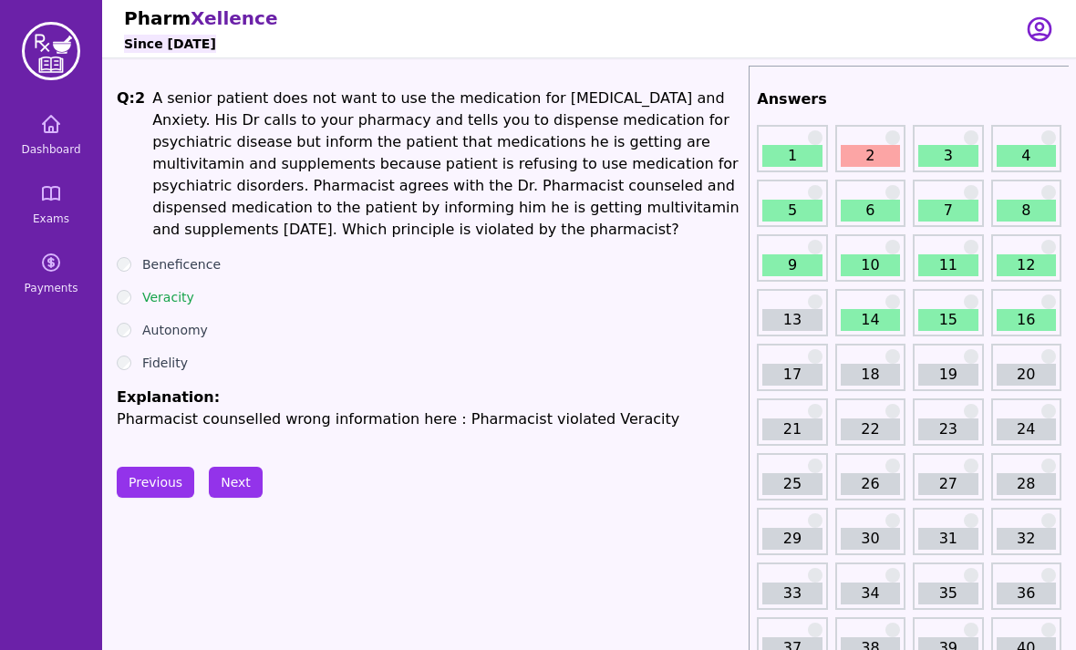
click at [874, 147] on link "2" at bounding box center [870, 156] width 59 height 22
click at [803, 320] on link "13" at bounding box center [791, 320] width 59 height 22
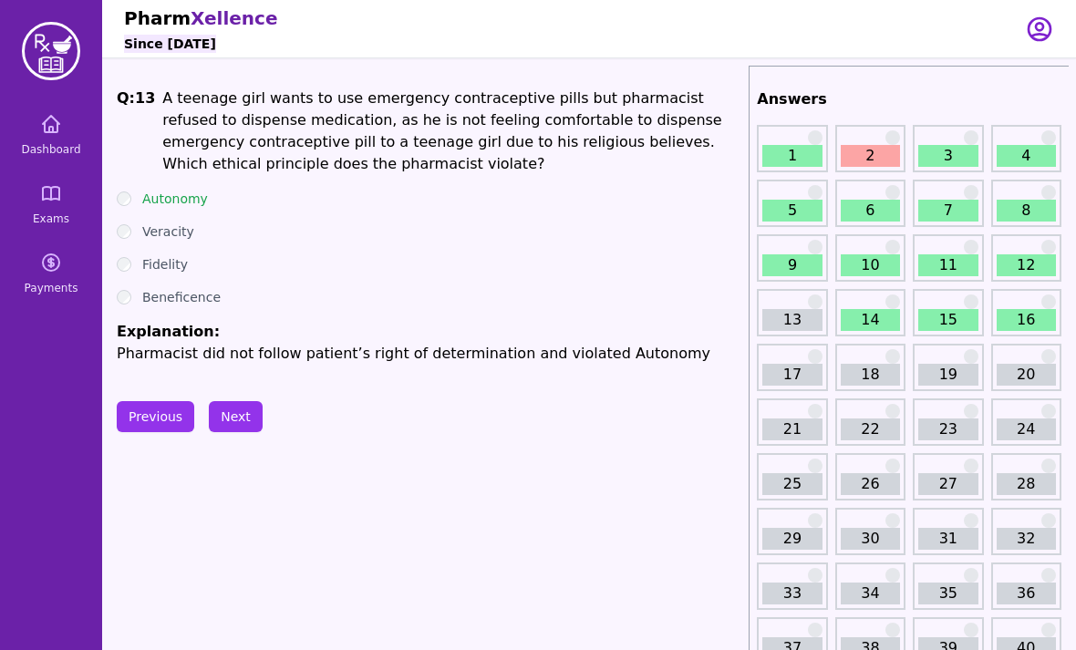
click at [136, 196] on div "Autonomy" at bounding box center [429, 199] width 625 height 18
click at [802, 374] on link "17" at bounding box center [791, 375] width 59 height 22
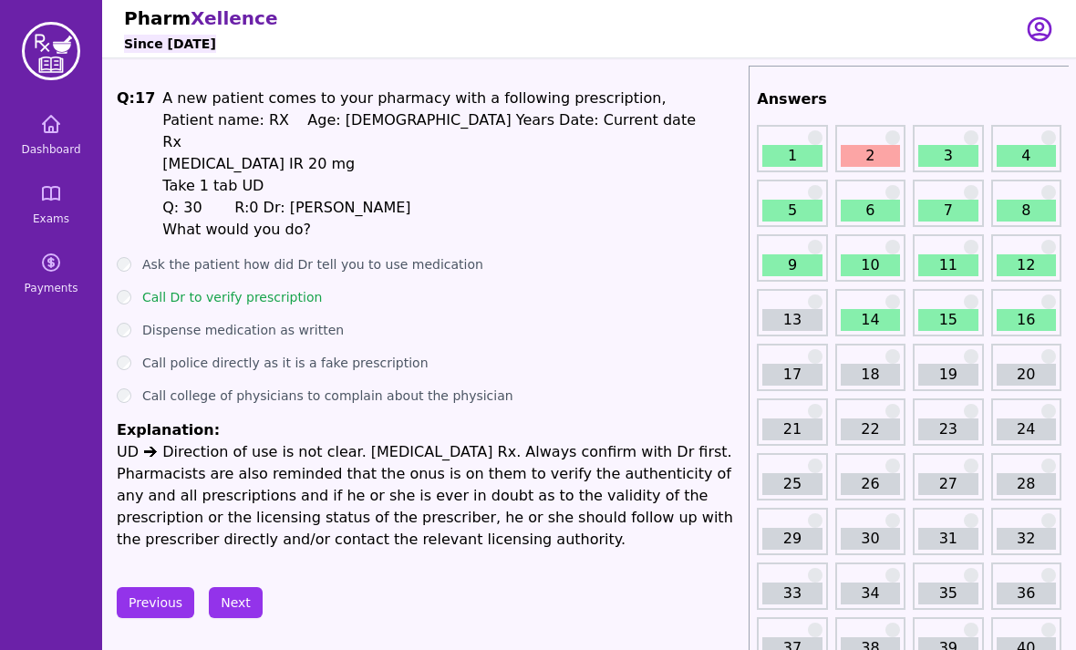
click at [46, 140] on link "Dashboard" at bounding box center [51, 135] width 88 height 66
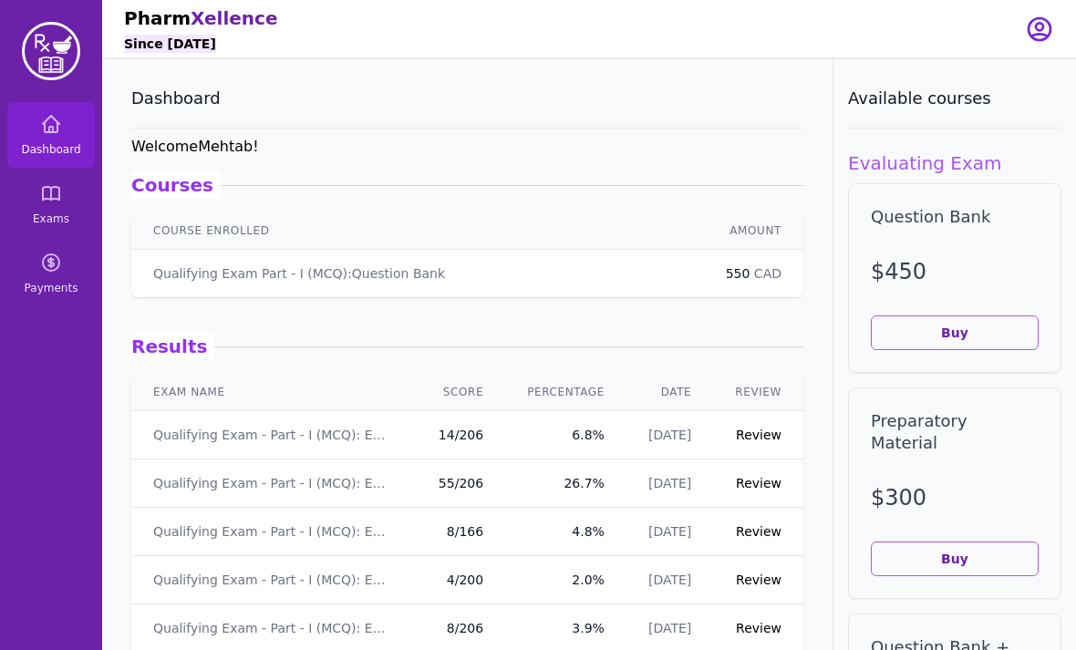
click at [47, 193] on icon at bounding box center [51, 193] width 22 height 22
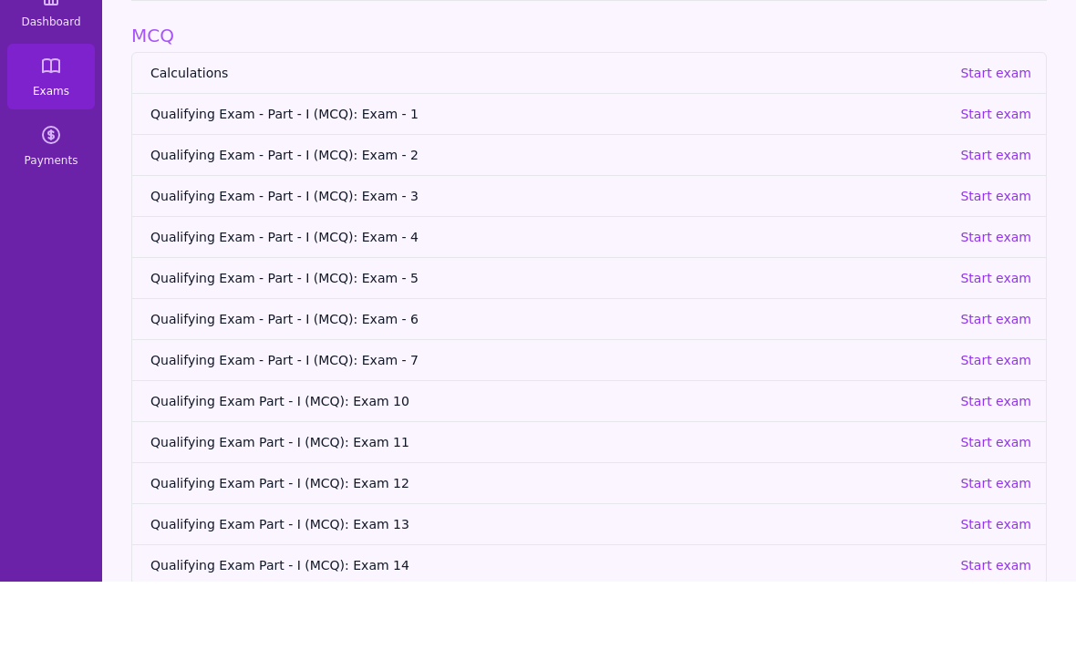
scroll to position [58, 0]
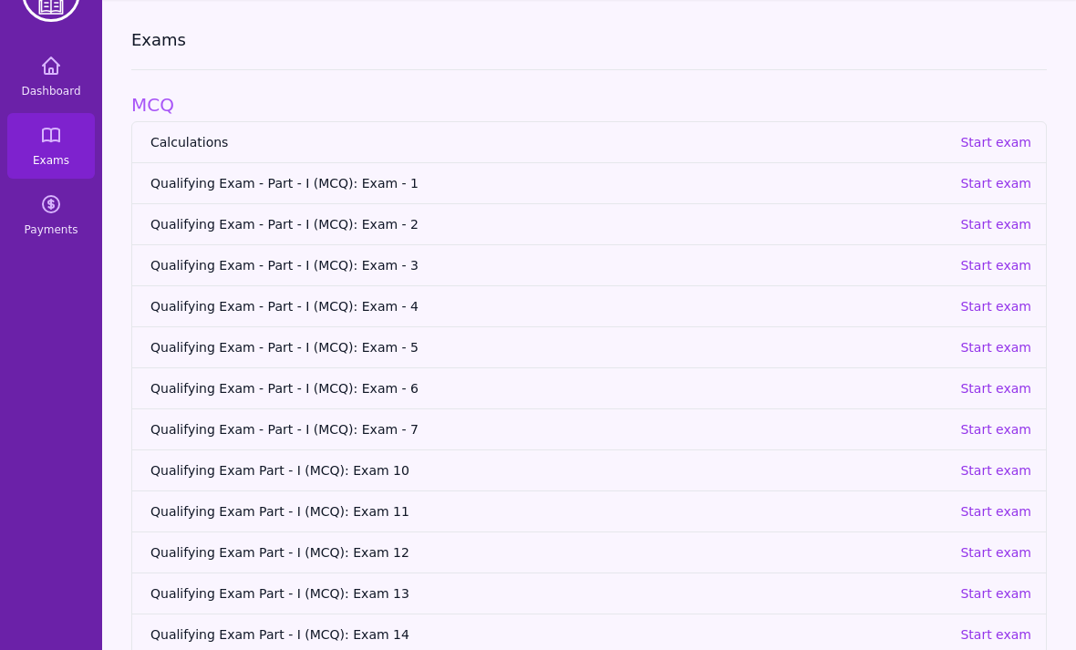
click at [1011, 638] on p "Start exam" at bounding box center [995, 635] width 71 height 18
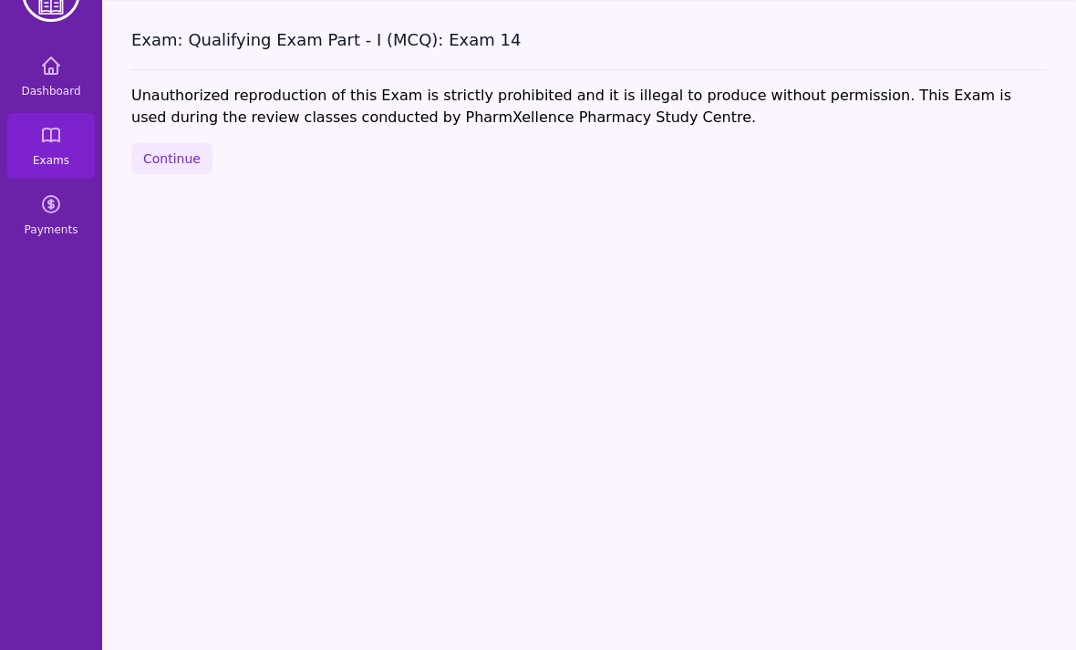
click at [170, 172] on button "Continue" at bounding box center [171, 158] width 81 height 31
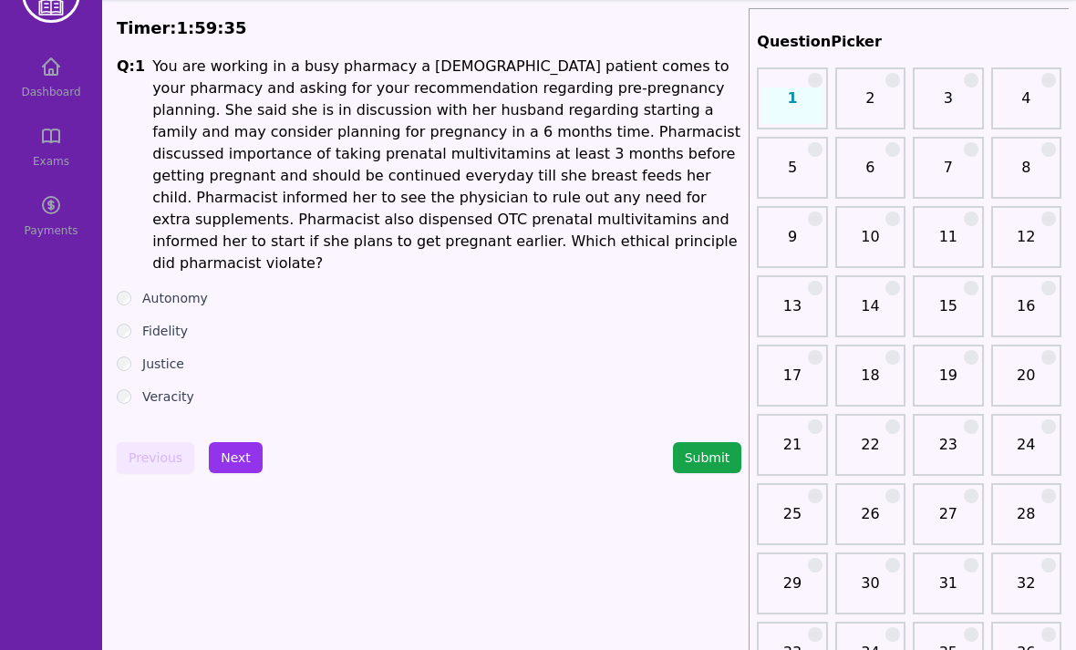
scroll to position [57, 0]
click at [133, 289] on ul "Autonomy Fidelity Justice Veracity" at bounding box center [429, 347] width 625 height 117
click at [226, 442] on button "Next" at bounding box center [236, 457] width 54 height 31
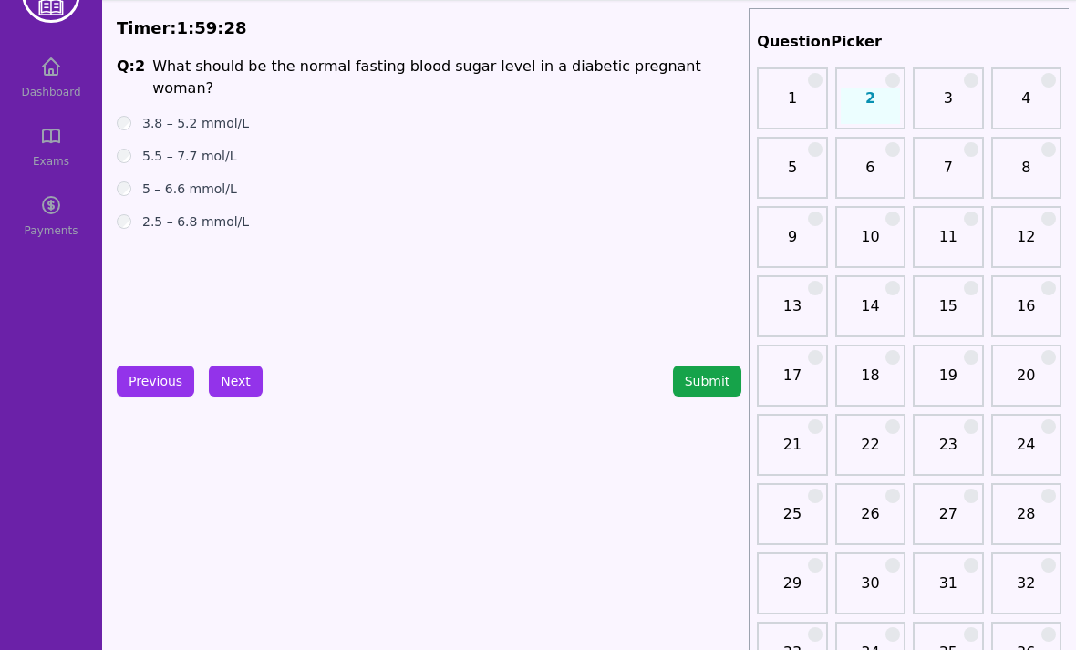
click at [144, 388] on button "Previous" at bounding box center [156, 381] width 78 height 31
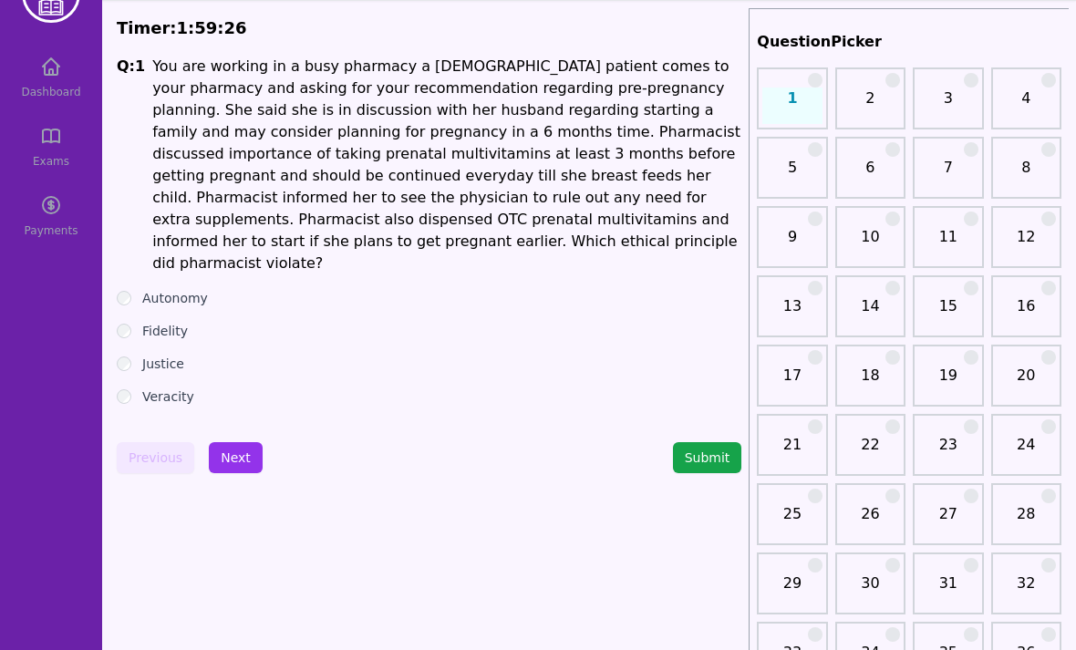
click at [233, 442] on button "Next" at bounding box center [236, 457] width 54 height 31
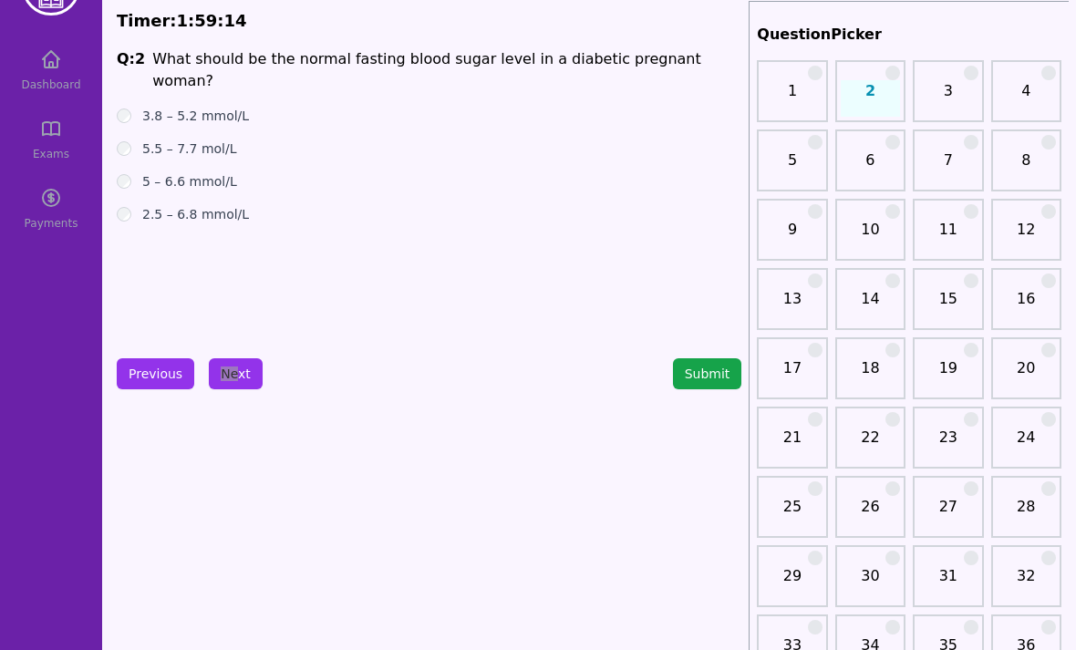
scroll to position [64, 0]
click at [179, 256] on div "Q: 2 What should be the normal fasting blood sugar level in a diabetic pregnant…" at bounding box center [429, 186] width 625 height 274
click at [239, 361] on button "Next" at bounding box center [236, 374] width 54 height 31
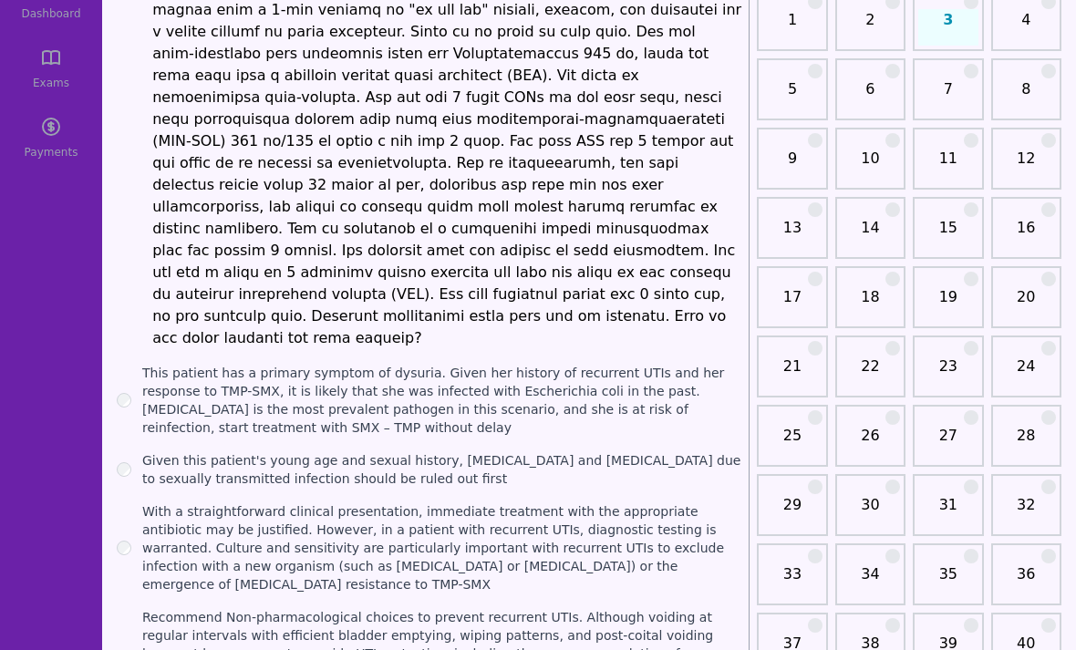
scroll to position [136, 0]
